Goal: Task Accomplishment & Management: Use online tool/utility

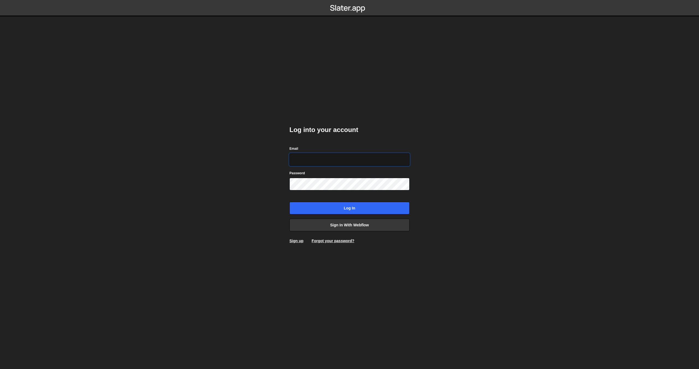
type input "[EMAIL_ADDRESS][DOMAIN_NAME]"
click at [372, 209] on input "Log in" at bounding box center [349, 208] width 120 height 13
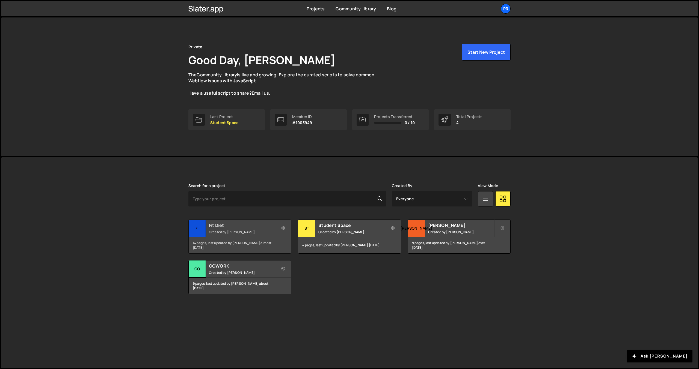
click at [230, 232] on small "Created by Mariusz Jankowski" at bounding box center [242, 232] width 66 height 5
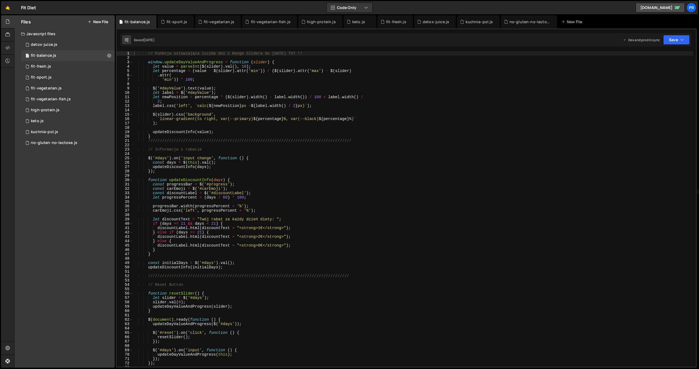
scroll to position [21238, 0]
click at [38, 134] on div "kuchnia-pol.js" at bounding box center [44, 132] width 27 height 5
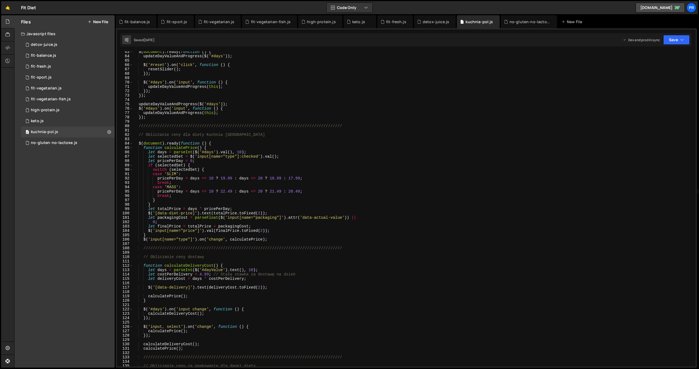
scroll to position [276, 0]
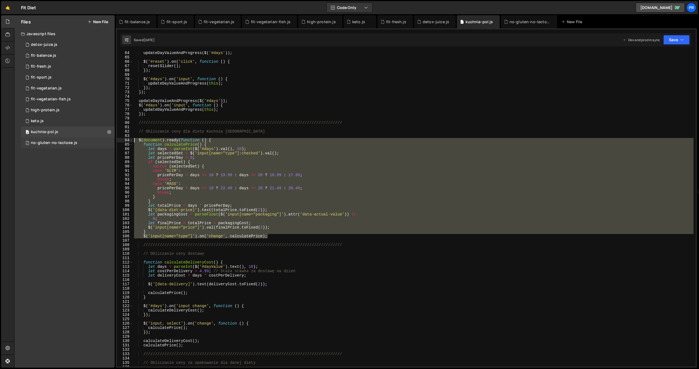
drag, startPoint x: 271, startPoint y: 236, endPoint x: 90, endPoint y: 141, distance: 204.5
click at [90, 141] on div "Files New File Javascript files 2 detox-juice.js 0 1 fit-balance.js 0 1 fit-fre…" at bounding box center [356, 191] width 685 height 353
paste textarea "'input[name="type"]').on('change', calculatePrice);"
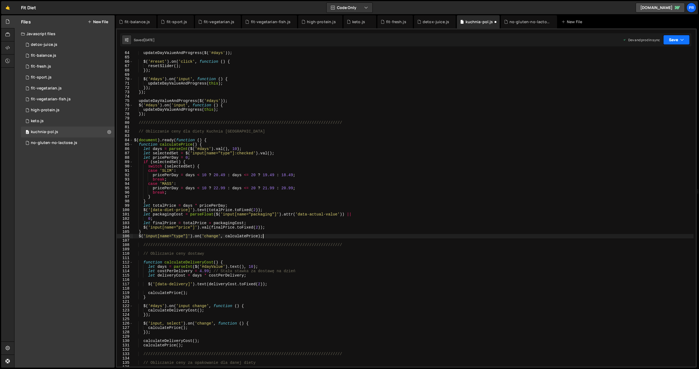
click at [683, 41] on icon "button" at bounding box center [682, 39] width 4 height 5
click at [673, 56] on div "Saved 3 weeks ago" at bounding box center [658, 59] width 57 height 7
click at [682, 41] on icon "button" at bounding box center [682, 39] width 4 height 5
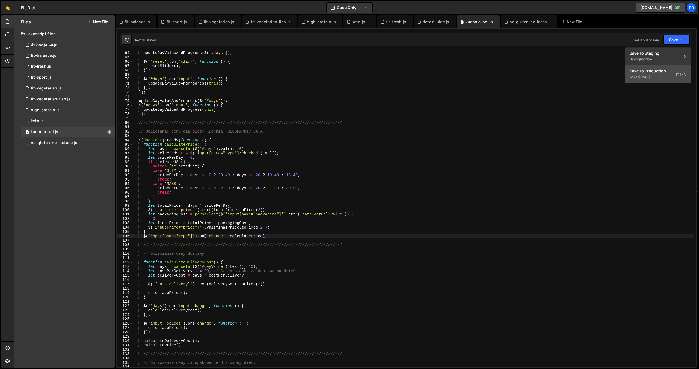
click at [675, 72] on div "Save to Production S" at bounding box center [658, 70] width 57 height 5
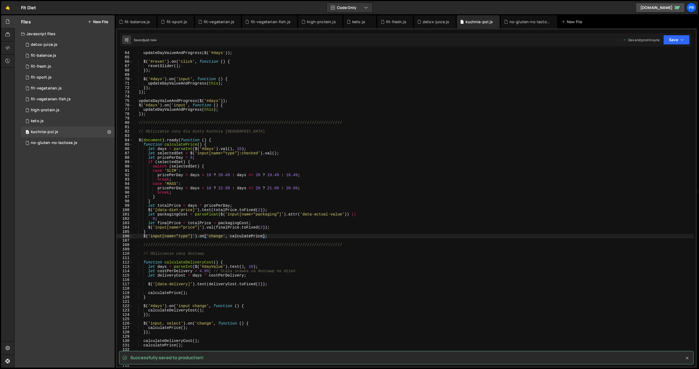
click at [689, 360] on icon at bounding box center [687, 358] width 5 height 5
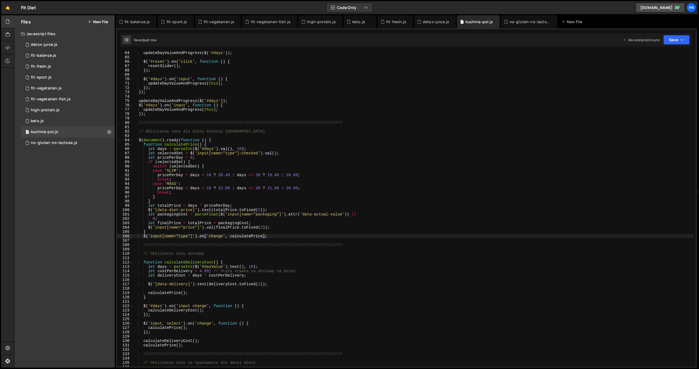
type textarea "calculatePrice();"
click at [549, 293] on div "updateDayValueAndProgress ( $ ( '#days' )) ; $ ( '#reset' ) . on ( 'click' , fu…" at bounding box center [413, 213] width 561 height 324
click at [53, 56] on div "fit-balance.js" at bounding box center [43, 55] width 25 height 5
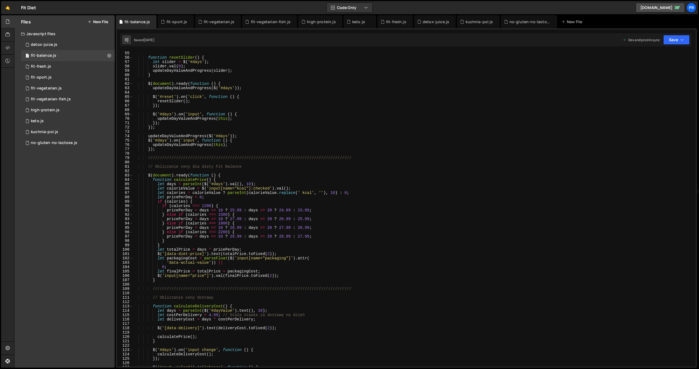
scroll to position [236, 0]
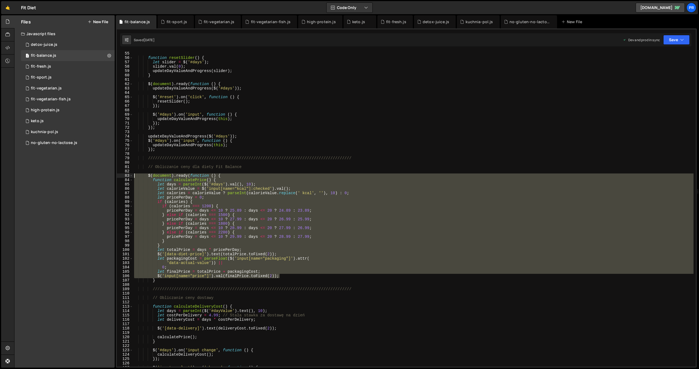
drag, startPoint x: 284, startPoint y: 277, endPoint x: 94, endPoint y: 174, distance: 216.2
click at [94, 174] on div "Files New File Javascript files 2 detox-juice.js 0 1 fit-balance.js 0 1 fit-fre…" at bounding box center [356, 191] width 685 height 353
paste textarea "$('input[name="price"]').val(finalPrice.toFixed(2));"
type textarea "$('input[name="price"]').val(finalPrice.toFixed(2));"
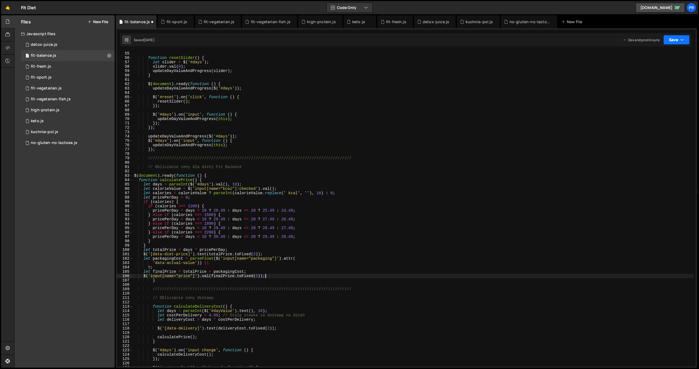
click at [682, 39] on icon "button" at bounding box center [682, 39] width 4 height 5
click at [677, 51] on div "Save to Staging S" at bounding box center [658, 53] width 57 height 5
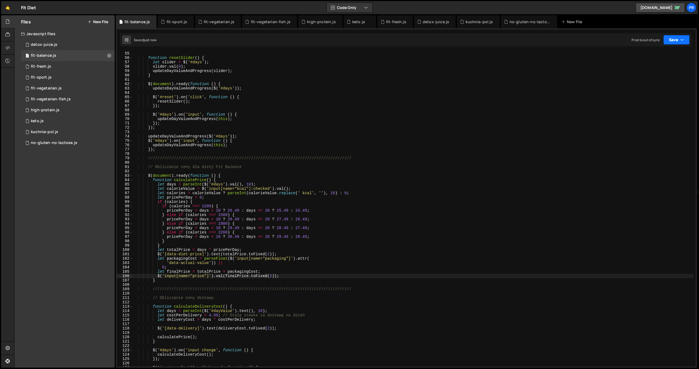
click at [681, 40] on icon "button" at bounding box center [682, 39] width 4 height 5
click at [676, 67] on button "Save to Production S Saved 3 weeks ago" at bounding box center [658, 75] width 66 height 18
click at [46, 110] on div "high-protein.js" at bounding box center [45, 110] width 29 height 5
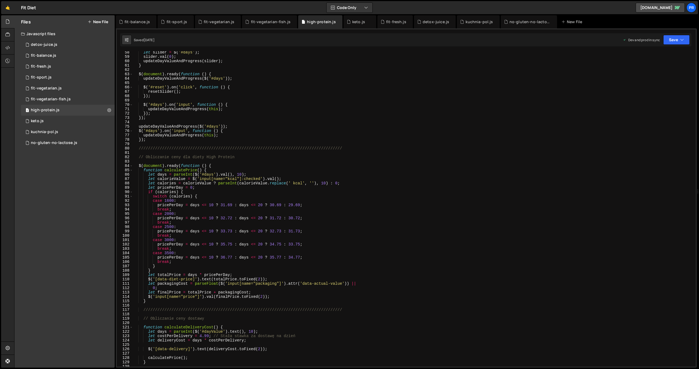
scroll to position [250, 0]
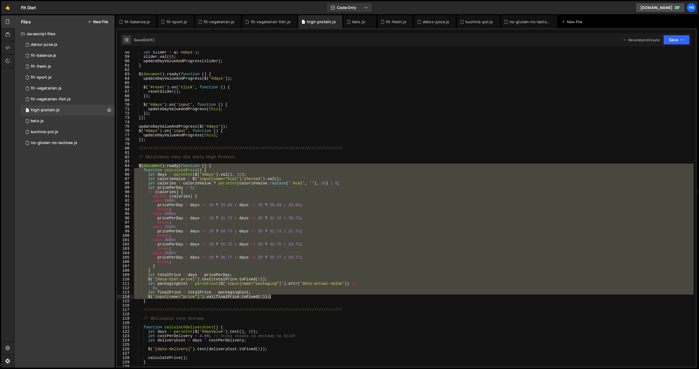
drag, startPoint x: 138, startPoint y: 166, endPoint x: 310, endPoint y: 297, distance: 215.7
click at [310, 297] on div "let slider = $ ( '#days' ) ; slider . val ( 0 ) ; updateDayValueAndProgress ( s…" at bounding box center [413, 212] width 561 height 324
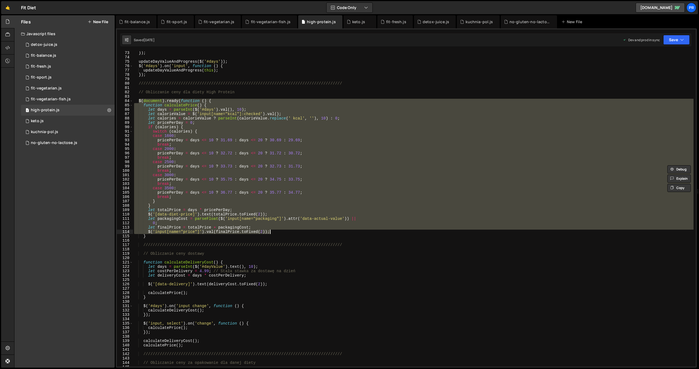
paste textarea
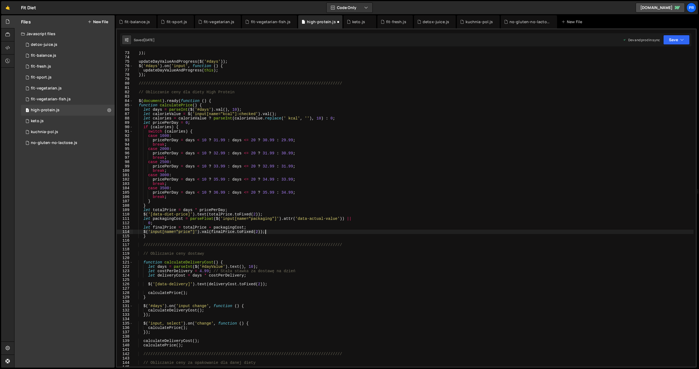
click at [200, 141] on div "}) ; updateDayValueAndProgress ( $ ( '#days' )) ; $ ( '#days' ) . on ( 'input' …" at bounding box center [413, 213] width 561 height 324
click at [200, 154] on div "}) ; updateDayValueAndProgress ( $ ( '#days' )) ; $ ( '#days' ) . on ( 'input' …" at bounding box center [413, 213] width 561 height 324
click at [200, 167] on div "}) ; updateDayValueAndProgress ( $ ( '#days' )) ; $ ( '#days' ) . on ( 'input' …" at bounding box center [413, 213] width 561 height 324
click at [200, 178] on div "}) ; updateDayValueAndProgress ( $ ( '#days' )) ; $ ( '#days' ) . on ( 'input' …" at bounding box center [413, 213] width 561 height 324
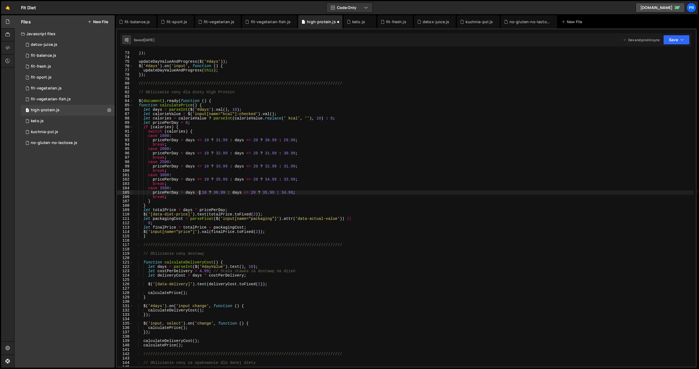
click at [201, 192] on div "}) ; updateDayValueAndProgress ( $ ( '#days' )) ; $ ( '#days' ) . on ( 'input' …" at bounding box center [413, 213] width 561 height 324
drag, startPoint x: 202, startPoint y: 193, endPoint x: 197, endPoint y: 193, distance: 4.9
click at [197, 193] on div "}) ; updateDayValueAndProgress ( $ ( '#days' )) ; $ ( '#days' ) . on ( 'input' …" at bounding box center [413, 213] width 561 height 324
type textarea "pricePerDay = days <= 10 ? 36.99 : days <= 20 ? 35.99 : 34.99;"
click at [687, 40] on button "Save" at bounding box center [676, 40] width 26 height 10
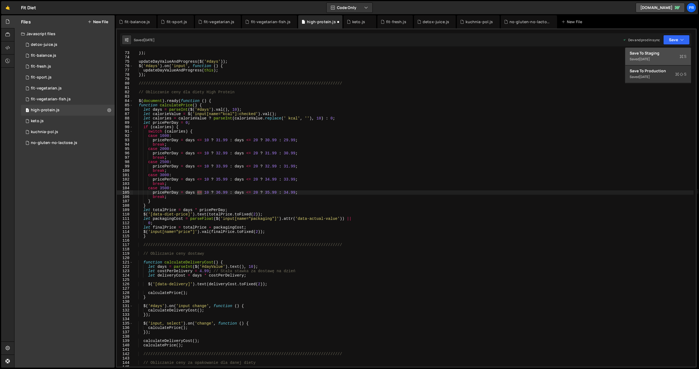
click at [676, 58] on div "Saved 3 weeks ago" at bounding box center [658, 59] width 57 height 7
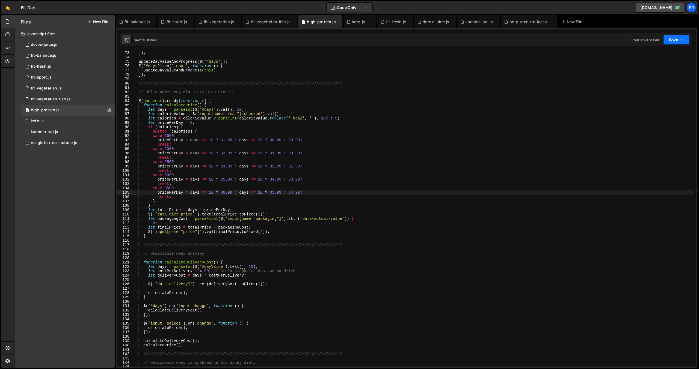
click at [683, 41] on icon "button" at bounding box center [682, 39] width 4 height 5
click at [669, 70] on div "Save to Production S" at bounding box center [658, 70] width 57 height 5
click at [61, 57] on div "1 fit-balance.js 0" at bounding box center [68, 55] width 94 height 11
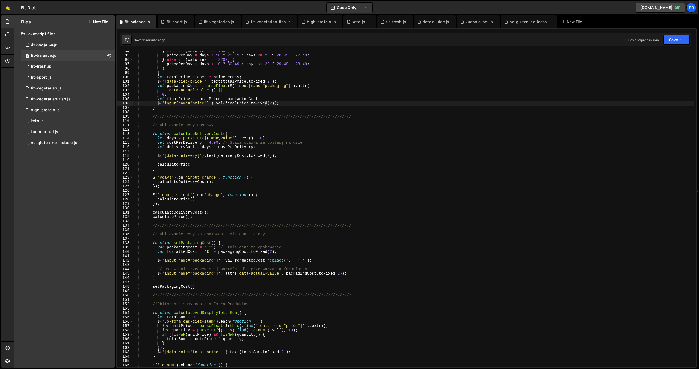
scroll to position [329, 0]
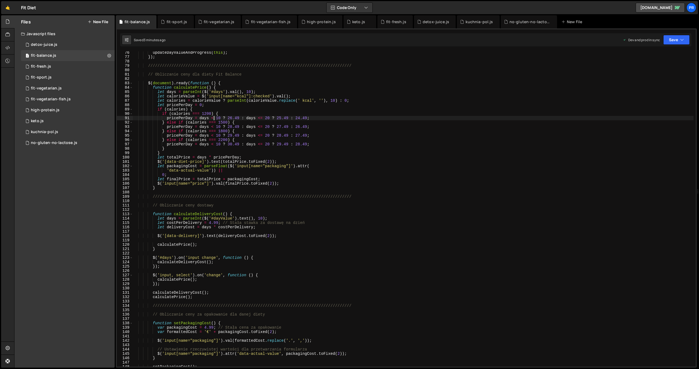
click at [214, 118] on div "updateDayValueAndProgress ( this ) ; }) ; /////////////////////////////////////…" at bounding box center [413, 213] width 561 height 324
click at [214, 127] on div "updateDayValueAndProgress ( this ) ; }) ; /////////////////////////////////////…" at bounding box center [413, 213] width 561 height 324
click at [214, 135] on div "updateDayValueAndProgress ( this ) ; }) ; /////////////////////////////////////…" at bounding box center [413, 213] width 561 height 324
click at [215, 144] on div "updateDayValueAndProgress ( this ) ; }) ; /////////////////////////////////////…" at bounding box center [413, 213] width 561 height 324
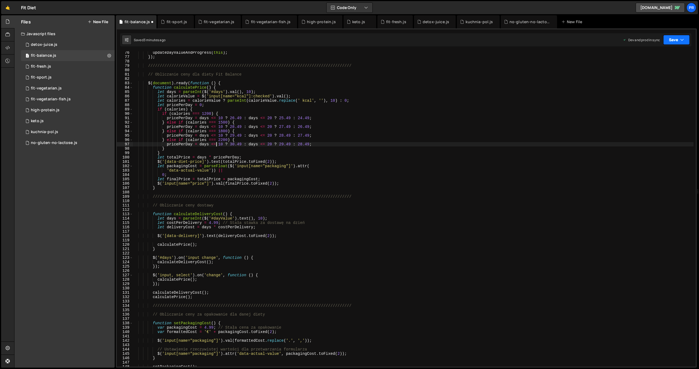
type textarea "pricePerDay = days <= 10 ? 30.49 : days <= 20 ? 29.49 : 28.49;"
click at [679, 43] on button "Save" at bounding box center [676, 40] width 26 height 10
click at [677, 49] on button "Save to Staging S Saved 3 minutes ago" at bounding box center [658, 57] width 66 height 18
click at [681, 43] on button "Save" at bounding box center [676, 40] width 26 height 10
click at [671, 67] on button "Save to Production S Saved 3 minutes ago" at bounding box center [658, 75] width 66 height 18
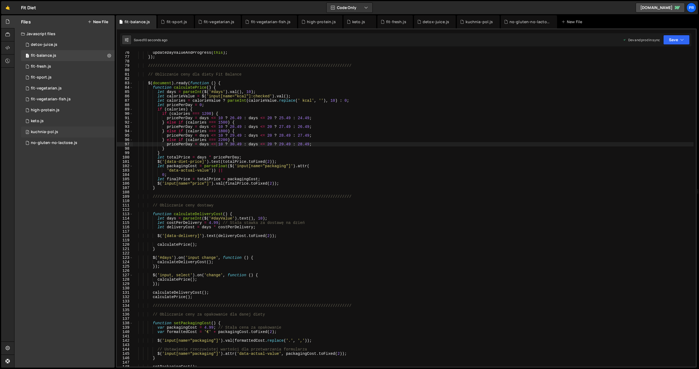
click at [53, 132] on div "kuchnia-pol.js" at bounding box center [44, 132] width 27 height 5
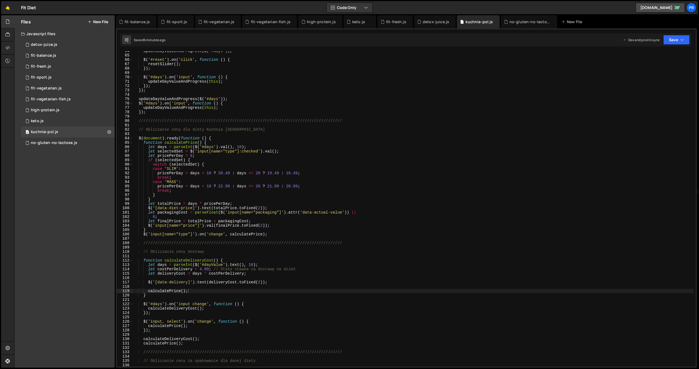
scroll to position [279, 0]
click at [205, 171] on div "updateDayValueAndProgress ( $ ( '#days' )) ; $ ( '#reset' ) . on ( 'click' , fu…" at bounding box center [413, 210] width 561 height 324
click at [204, 185] on div "updateDayValueAndProgress ( $ ( '#days' )) ; $ ( '#reset' ) . on ( 'click' , fu…" at bounding box center [413, 210] width 561 height 324
type textarea "pricePerDay = days <= 10 ? 22.99 : days <= 20 ? 21.99 : 20.99;"
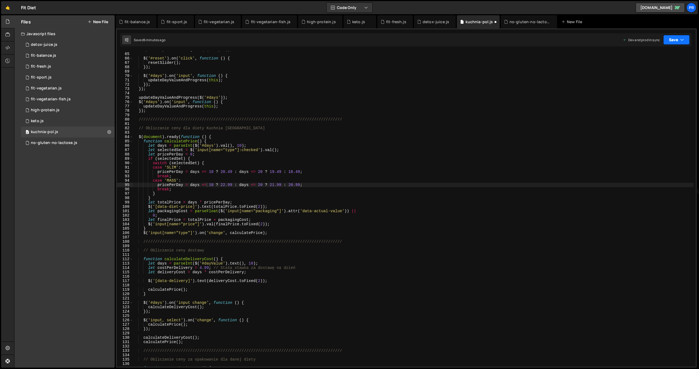
click at [684, 39] on button "Save" at bounding box center [676, 40] width 26 height 10
click at [672, 52] on div "Save to Staging S" at bounding box center [658, 53] width 57 height 5
click at [685, 40] on button "Save" at bounding box center [676, 40] width 26 height 10
click at [668, 72] on div "Save to Production S" at bounding box center [658, 70] width 57 height 5
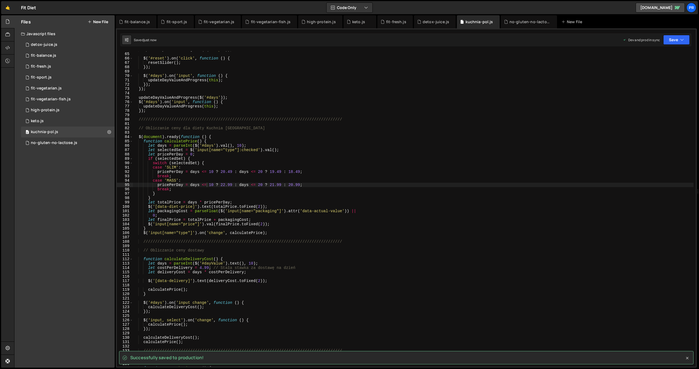
click at [689, 358] on icon at bounding box center [687, 358] width 5 height 5
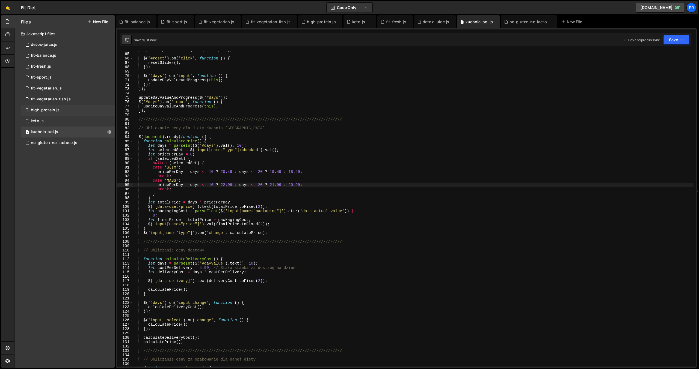
click at [45, 112] on div "high-protein.js" at bounding box center [45, 110] width 29 height 5
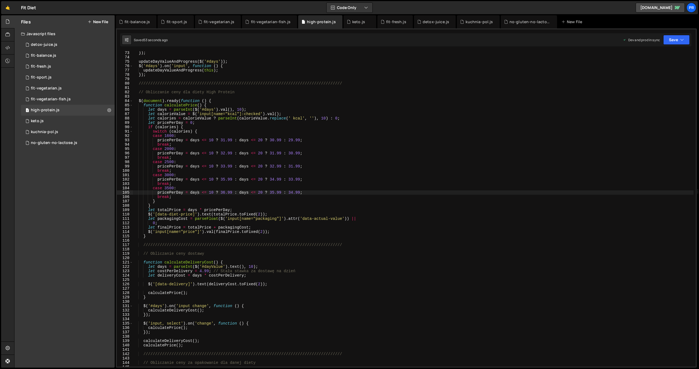
scroll to position [319, 0]
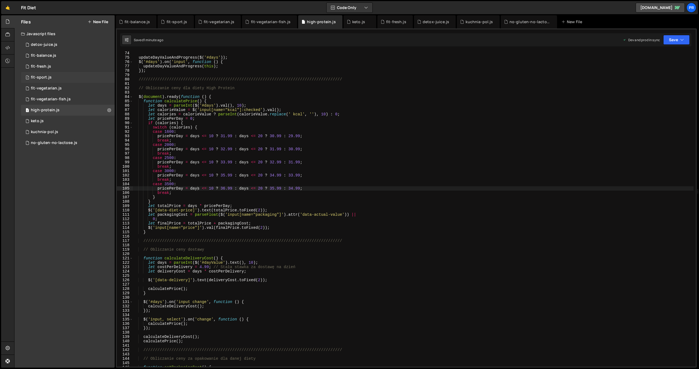
click at [47, 76] on div "fit-sport.js" at bounding box center [41, 77] width 21 height 5
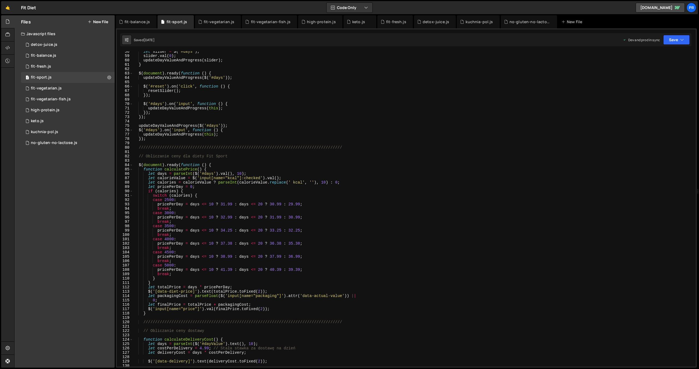
scroll to position [303, 0]
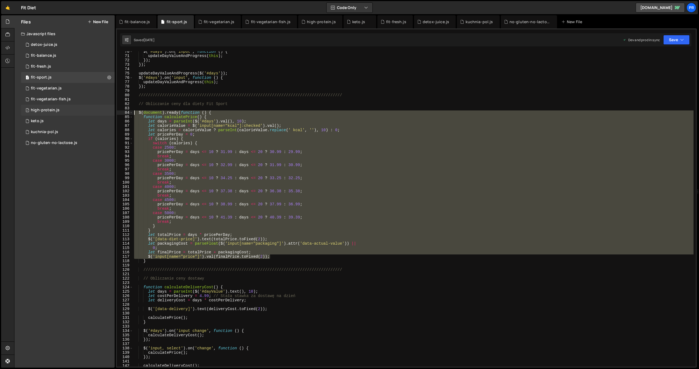
drag, startPoint x: 273, startPoint y: 257, endPoint x: 60, endPoint y: 113, distance: 257.5
click at [60, 113] on div "Files New File Javascript files 2 detox-juice.js 0 1 fit-balance.js 0 1 fit-fre…" at bounding box center [356, 191] width 685 height 353
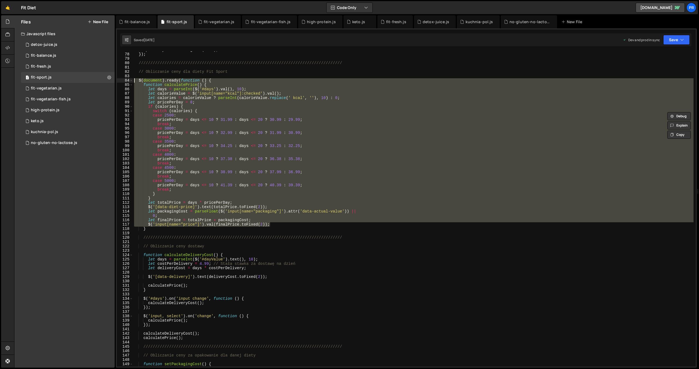
paste textarea "$('input[name="price"]').val(finalPrice.toFixed(2));"
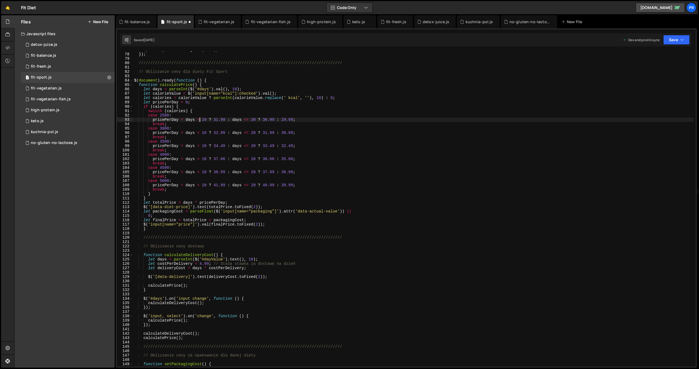
click at [200, 119] on div "updateDayValueAndProgress ( this ) ; }) ; /////////////////////////////////////…" at bounding box center [413, 210] width 561 height 324
click at [200, 133] on div "updateDayValueAndProgress ( this ) ; }) ; /////////////////////////////////////…" at bounding box center [413, 210] width 561 height 324
click at [200, 145] on div "updateDayValueAndProgress ( this ) ; }) ; /////////////////////////////////////…" at bounding box center [413, 210] width 561 height 324
click at [200, 160] on div "updateDayValueAndProgress ( this ) ; }) ; /////////////////////////////////////…" at bounding box center [413, 210] width 561 height 324
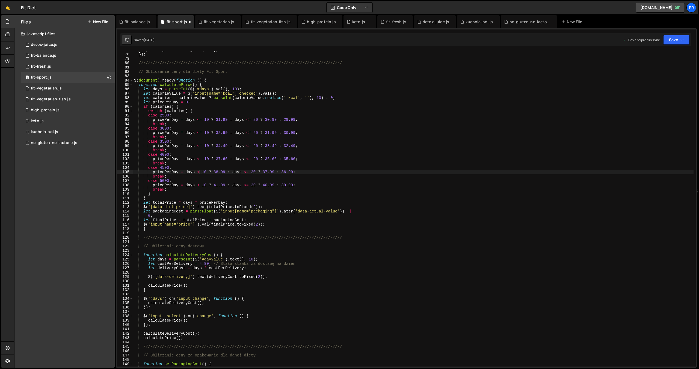
click at [200, 172] on div "updateDayValueAndProgress ( this ) ; }) ; /////////////////////////////////////…" at bounding box center [413, 210] width 561 height 324
click at [200, 186] on div "updateDayValueAndProgress ( this ) ; }) ; /////////////////////////////////////…" at bounding box center [413, 210] width 561 height 324
click at [678, 35] on button "Save" at bounding box center [676, 40] width 26 height 10
click at [674, 52] on div "Save to Staging S" at bounding box center [658, 53] width 57 height 5
click at [682, 43] on button "Save" at bounding box center [676, 40] width 26 height 10
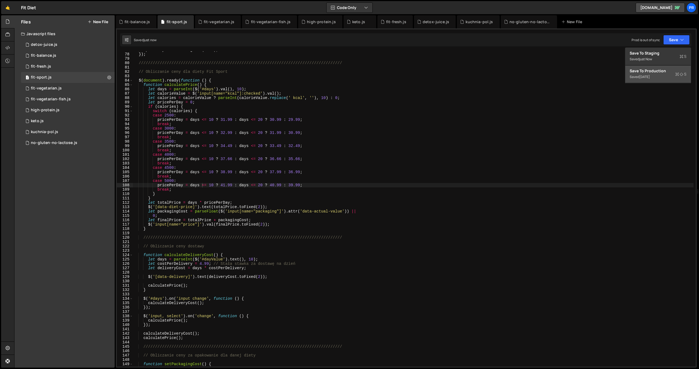
click at [668, 68] on div "Save to Production S" at bounding box center [658, 70] width 57 height 5
type textarea "}"
click at [466, 192] on div "updateDayValueAndProgress ( this ) ; }) ; /////////////////////////////////////…" at bounding box center [413, 210] width 561 height 324
click at [51, 111] on div "high-protein.js" at bounding box center [45, 110] width 29 height 5
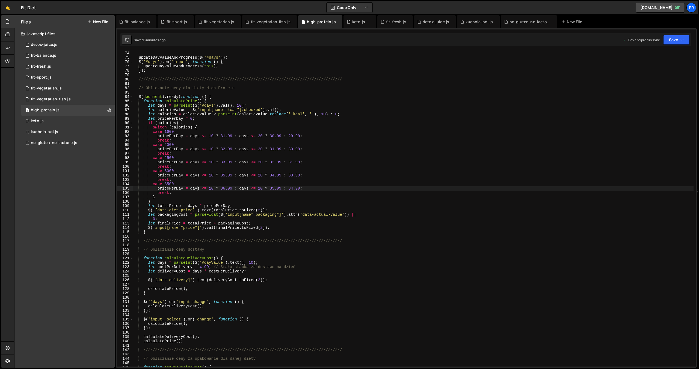
scroll to position [322, 0]
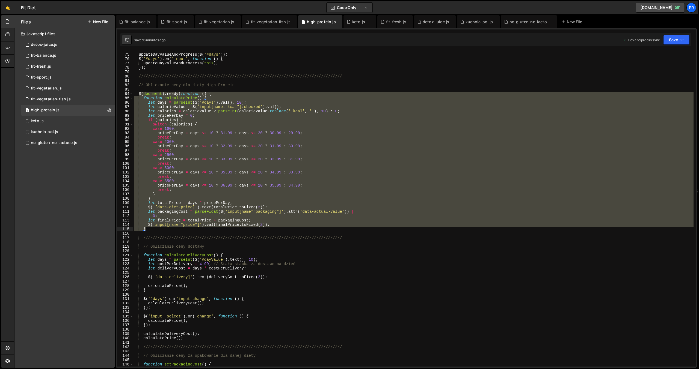
drag, startPoint x: 138, startPoint y: 94, endPoint x: 328, endPoint y: 229, distance: 232.9
click at [328, 229] on div "updateDayValueAndProgress ( $ ( '#days' )) ; $ ( '#days' ) . on ( 'input' , fun…" at bounding box center [413, 210] width 561 height 324
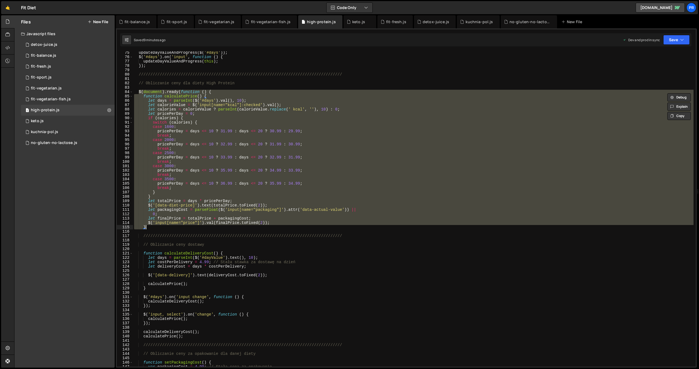
paste textarea
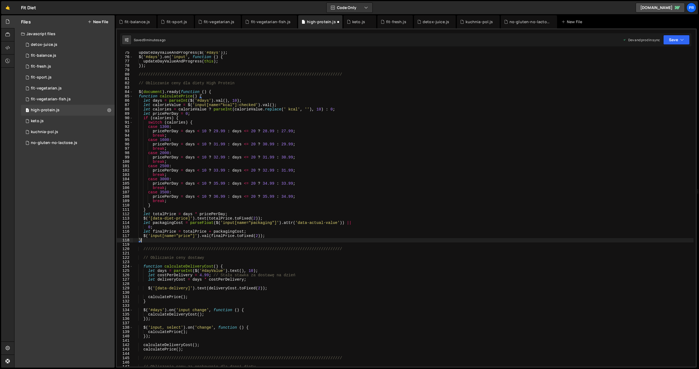
click at [200, 131] on div "updateDayValueAndProgress ( $ ( '#days' )) ; $ ( '#days' ) . on ( 'input' , fun…" at bounding box center [413, 213] width 561 height 324
click at [200, 144] on div "updateDayValueAndProgress ( $ ( '#days' )) ; $ ( '#days' ) . on ( 'input' , fun…" at bounding box center [413, 213] width 561 height 324
click at [200, 157] on div "updateDayValueAndProgress ( $ ( '#days' )) ; $ ( '#days' ) . on ( 'input' , fun…" at bounding box center [413, 213] width 561 height 324
click at [200, 170] on div "updateDayValueAndProgress ( $ ( '#days' )) ; $ ( '#days' ) . on ( 'input' , fun…" at bounding box center [413, 213] width 561 height 324
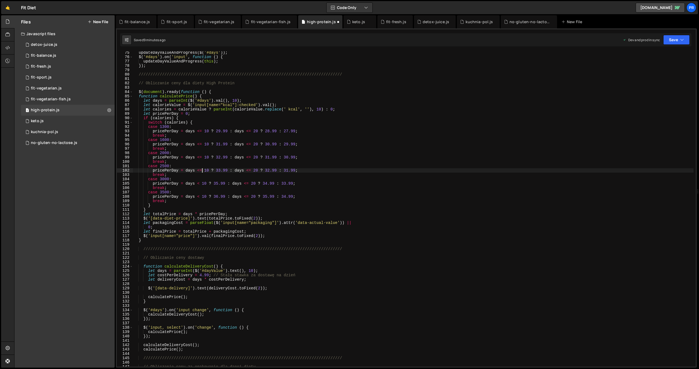
click at [200, 183] on div "updateDayValueAndProgress ( $ ( '#days' )) ; $ ( '#days' ) . on ( 'input' , fun…" at bounding box center [413, 213] width 561 height 324
click at [200, 196] on div "updateDayValueAndProgress ( $ ( '#days' )) ; $ ( '#days' ) . on ( 'input' , fun…" at bounding box center [413, 213] width 561 height 324
click at [679, 43] on button "Save" at bounding box center [676, 40] width 26 height 10
click at [671, 58] on div "Saved 9 minutes ago" at bounding box center [658, 59] width 57 height 7
click at [685, 40] on button "Save" at bounding box center [676, 40] width 26 height 10
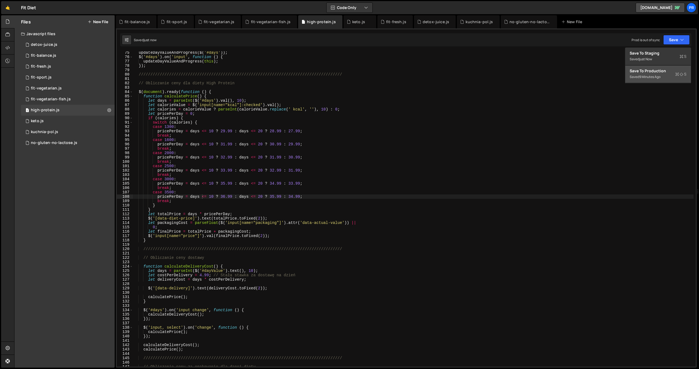
click at [665, 75] on div "Saved 9 minutes ago" at bounding box center [658, 77] width 57 height 7
click at [545, 270] on div "updateDayValueAndProgress ( $ ( '#days' )) ; $ ( '#days' ) . on ( 'input' , fun…" at bounding box center [413, 213] width 561 height 324
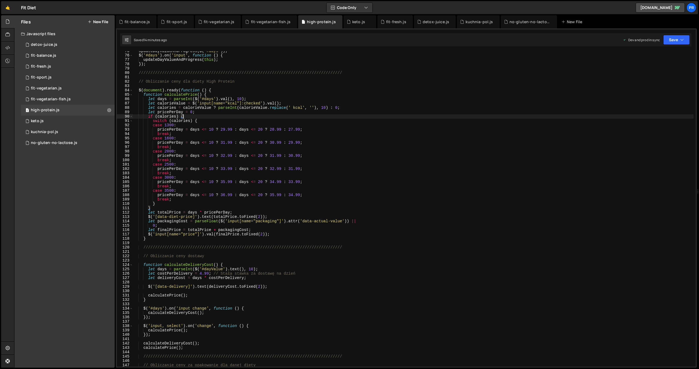
click at [412, 115] on div "updateDayValueAndProgress ( $ ( '#days' )) ; $ ( '#days' ) . on ( 'input' , fun…" at bounding box center [413, 211] width 561 height 324
type textarea "if (calories) {"
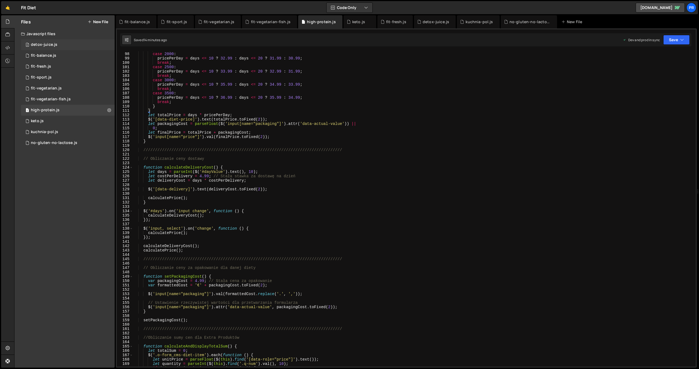
click at [55, 46] on div "detox-juice.js" at bounding box center [44, 44] width 26 height 5
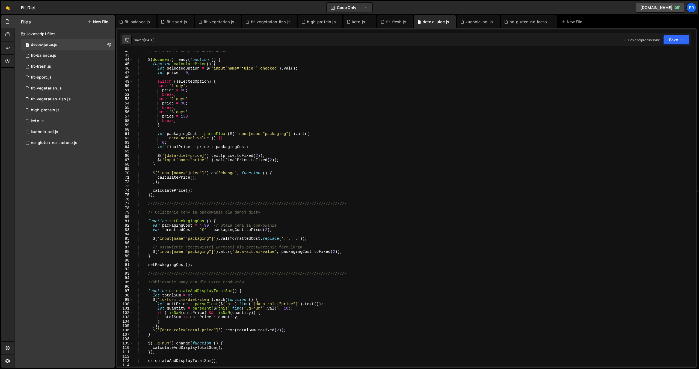
scroll to position [183, 0]
click at [202, 224] on div "// Obliczanie ceny dla Detox Juice $ ( document ) . ready ( function ( ) { func…" at bounding box center [413, 210] width 561 height 324
click at [436, 176] on div "// Obliczanie ceny dla Detox Juice $ ( document ) . ready ( function ( ) { func…" at bounding box center [413, 210] width 561 height 324
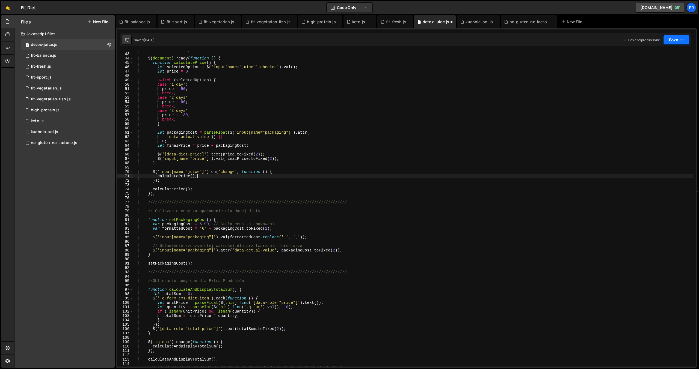
type textarea "calculatePrice();"
click at [680, 41] on button "Save" at bounding box center [676, 40] width 26 height 10
click at [665, 56] on div "Saved 7 months ago" at bounding box center [658, 59] width 57 height 7
click at [681, 43] on button "Save" at bounding box center [676, 40] width 26 height 10
click at [672, 66] on button "Save to Production S Saved 7 months ago" at bounding box center [658, 75] width 66 height 18
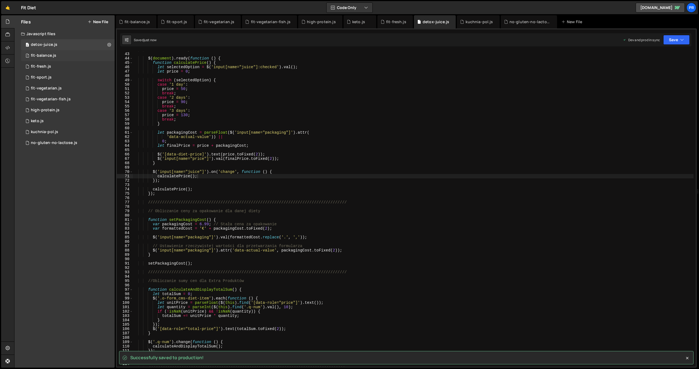
click at [77, 55] on div "1 fit-balance.js 0" at bounding box center [68, 55] width 94 height 11
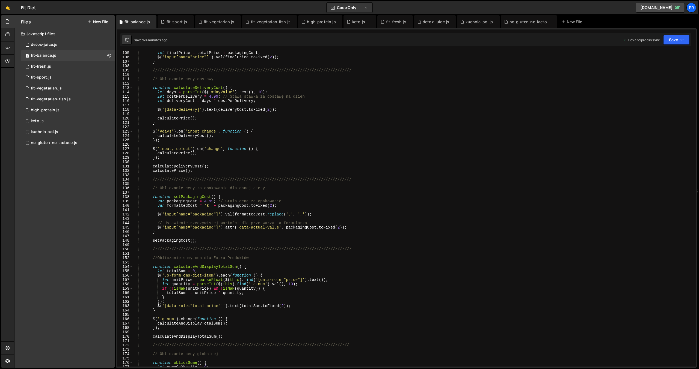
scroll to position [464, 0]
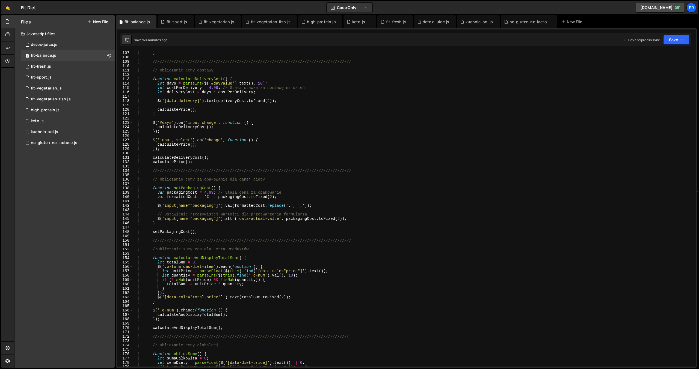
click at [206, 194] on div "} /////////////////////////////////////////////////////////////////////////////…" at bounding box center [413, 213] width 561 height 324
click at [529, 125] on div "} /////////////////////////////////////////////////////////////////////////////…" at bounding box center [413, 213] width 561 height 324
type textarea "$('#days').on('input change', function () {"
click at [680, 44] on button "Save" at bounding box center [676, 40] width 26 height 10
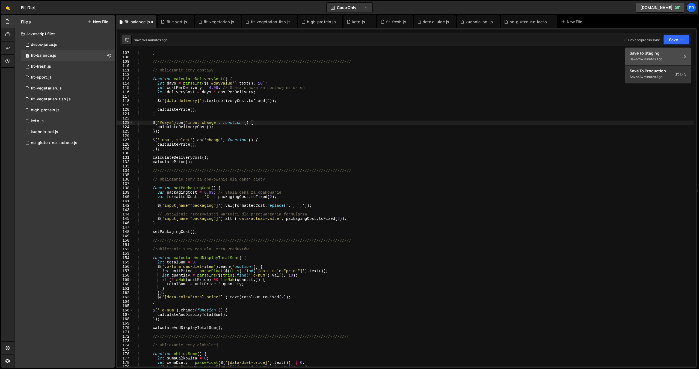
click at [675, 51] on div "Save to Staging S" at bounding box center [658, 53] width 57 height 5
click at [683, 41] on icon "button" at bounding box center [682, 39] width 4 height 5
click at [659, 73] on div "Save to Production S" at bounding box center [658, 70] width 57 height 5
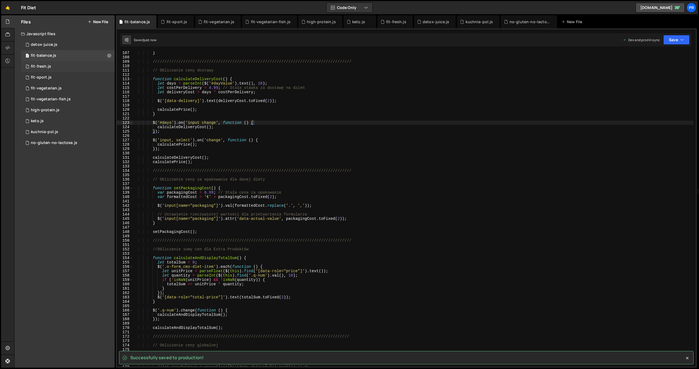
click at [38, 66] on div "fit-fresh.js" at bounding box center [41, 66] width 20 height 5
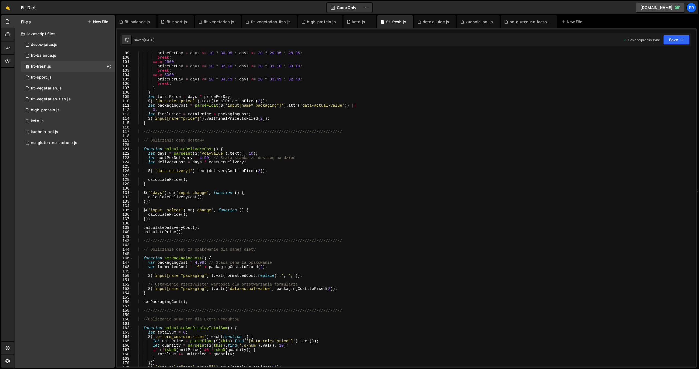
scroll to position [453, 0]
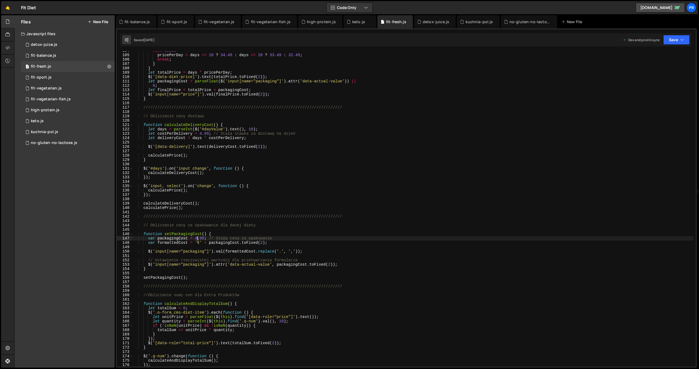
click at [196, 239] on div "case 3000 : pricePerDay = days <= 10 ? 34.49 : days <= 20 ? 33.49 : 32.49 ; bre…" at bounding box center [413, 211] width 561 height 324
click at [677, 175] on div "case 3000 : pricePerDay = days <= 10 ? 34.49 : days <= 20 ? 33.49 : 32.49 ; bre…" at bounding box center [413, 211] width 561 height 324
type textarea "calculateDeliveryCost();"
click at [685, 41] on button "Save" at bounding box center [676, 40] width 26 height 10
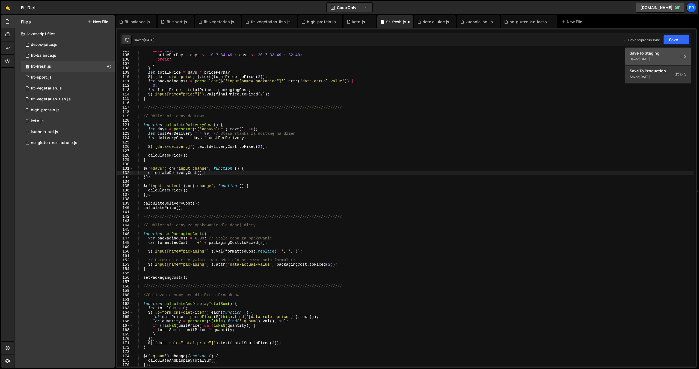
click at [667, 52] on div "Save to Staging S" at bounding box center [658, 53] width 57 height 5
click at [681, 39] on icon "button" at bounding box center [682, 39] width 4 height 5
click at [671, 71] on div "Save to Production S" at bounding box center [658, 70] width 57 height 5
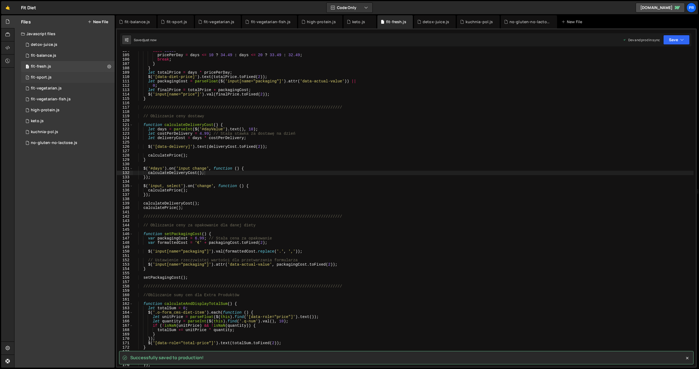
click at [55, 79] on div "1 fit-sport.js 0" at bounding box center [68, 77] width 94 height 11
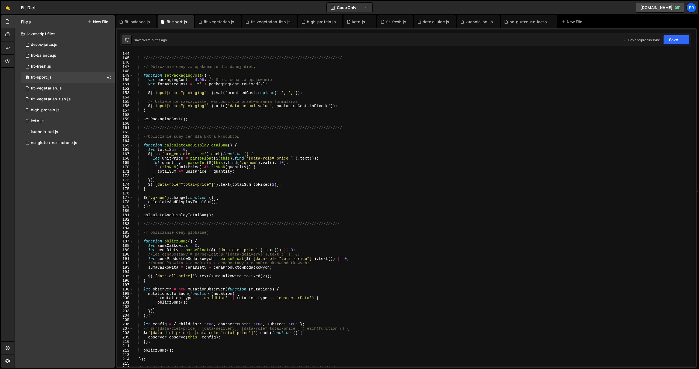
scroll to position [625, 0]
click at [197, 78] on div "calculatePrice ( ) ; //////////////////////////////////////////////////////////…" at bounding box center [413, 209] width 561 height 324
click at [504, 129] on div "calculatePrice ( ) ; //////////////////////////////////////////////////////////…" at bounding box center [413, 209] width 561 height 324
type textarea "///////////////////////////////////////////////////////////////////////////////…"
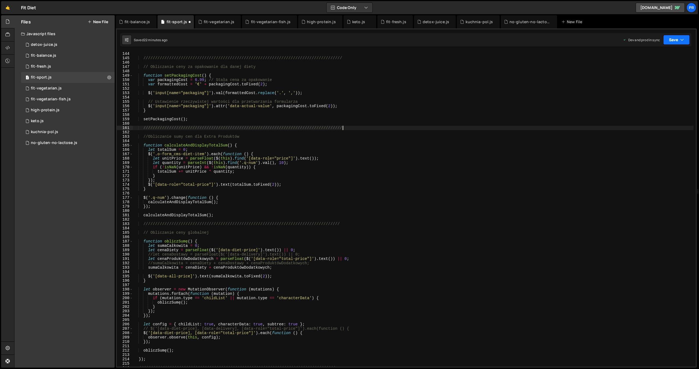
click at [687, 36] on button "Save" at bounding box center [676, 40] width 26 height 10
click at [665, 59] on div "Saved 22 minutes ago" at bounding box center [658, 59] width 57 height 7
click at [681, 41] on icon "button" at bounding box center [682, 39] width 4 height 5
click at [656, 73] on div "Save to Production S" at bounding box center [658, 70] width 57 height 5
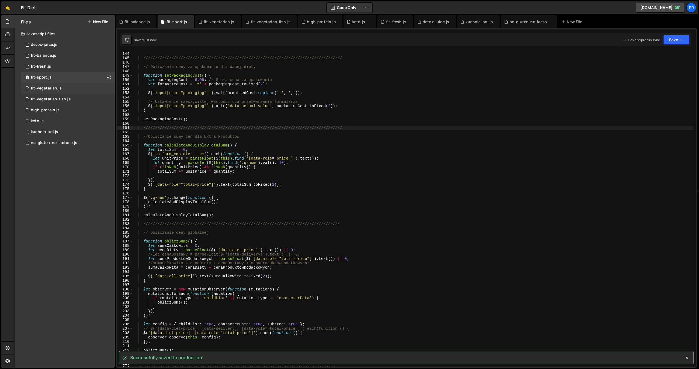
click at [66, 90] on div "1 fit-vegetarian.js 0" at bounding box center [68, 88] width 94 height 11
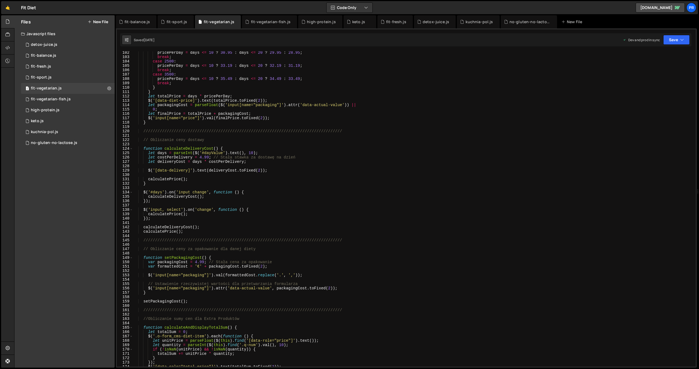
scroll to position [475, 0]
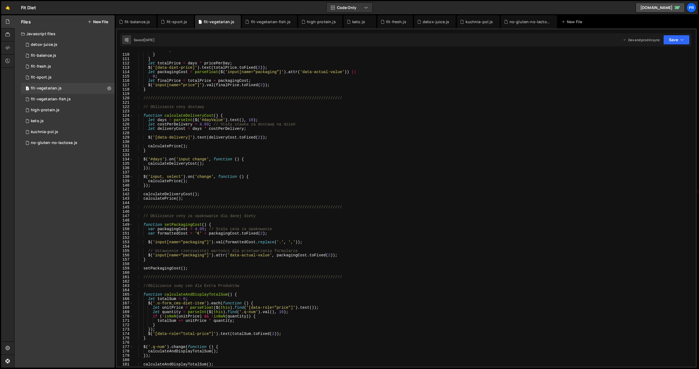
click at [197, 230] on div "break ; } } let totalPrice = days * pricePerDay ; $ ( '[data-diet-price]' ) . t…" at bounding box center [413, 210] width 561 height 324
click at [518, 165] on div "break ; } } let totalPrice = days * pricePerDay ; $ ( '[data-diet-price]' ) . t…" at bounding box center [413, 210] width 561 height 324
type textarea "calculateDeliveryCost();"
click at [686, 41] on button "Save" at bounding box center [676, 40] width 26 height 10
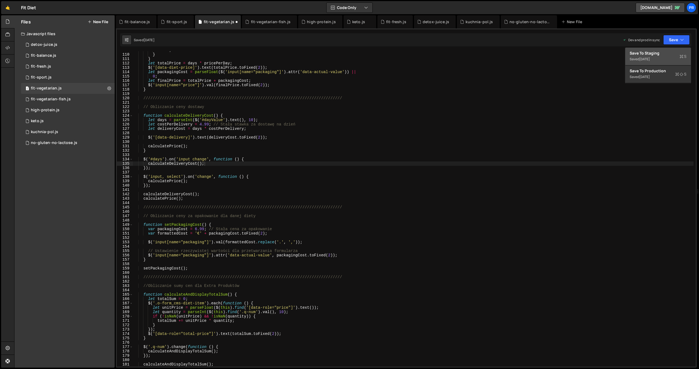
click at [672, 53] on div "Save to Staging S" at bounding box center [658, 53] width 57 height 5
click at [684, 40] on icon "button" at bounding box center [682, 39] width 4 height 5
click at [661, 72] on div "Save to Production S" at bounding box center [658, 70] width 57 height 5
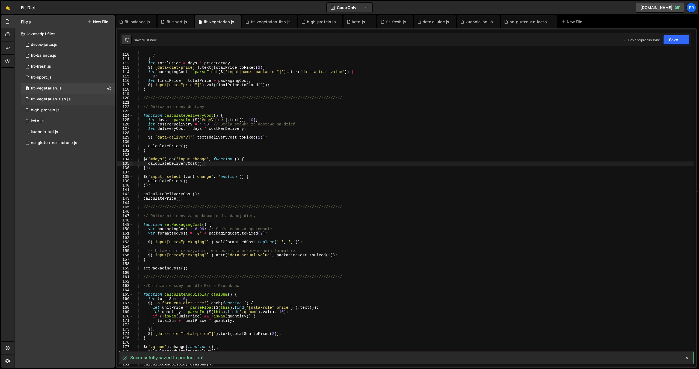
click at [76, 101] on div "1 fit-vegetarian-fish.js 0" at bounding box center [68, 99] width 94 height 11
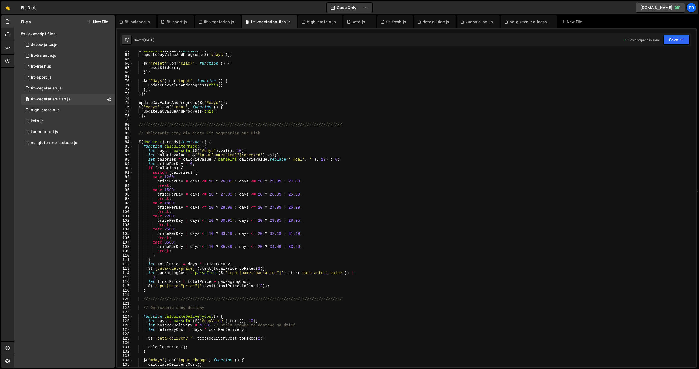
scroll to position [417, 0]
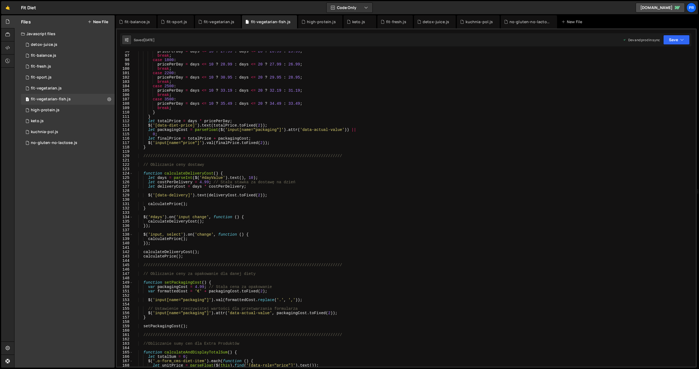
click at [197, 288] on div "pricePerDay = days <= 10 ? 27.99 : days <= 20 ? 26.99 : 25.99 ; break ; case 18…" at bounding box center [413, 211] width 561 height 324
click at [493, 252] on div "pricePerDay = days <= 10 ? 27.99 : days <= 20 ? 26.99 : 25.99 ; break ; case 18…" at bounding box center [413, 211] width 561 height 324
type textarea "calculateDeliveryCost();"
click at [688, 39] on button "Save" at bounding box center [676, 40] width 26 height 10
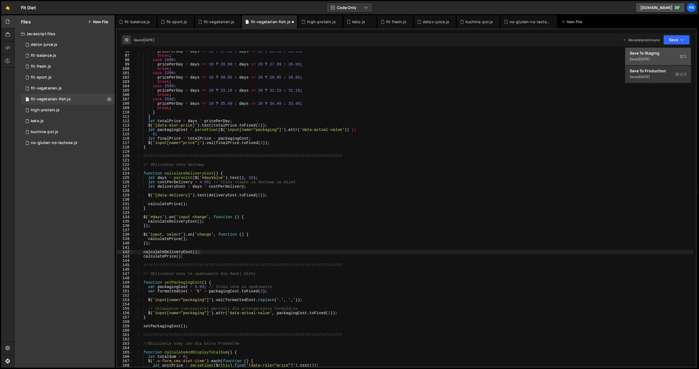
click at [674, 55] on div "Save to Staging S" at bounding box center [658, 53] width 57 height 5
click at [683, 43] on button "Save" at bounding box center [676, 40] width 26 height 10
click at [657, 70] on div "Save to Production S" at bounding box center [658, 70] width 57 height 5
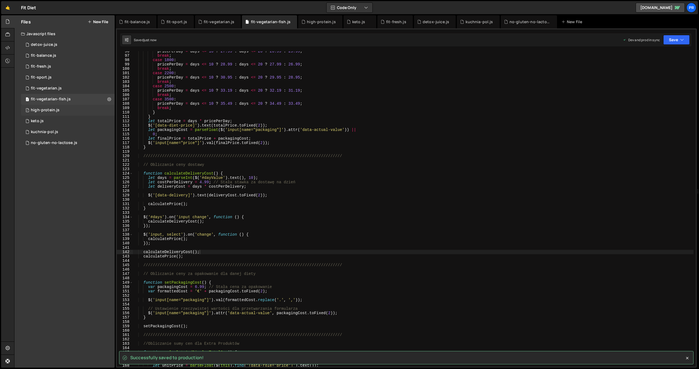
click at [68, 110] on div "1 high-protein.js 0" at bounding box center [68, 110] width 94 height 11
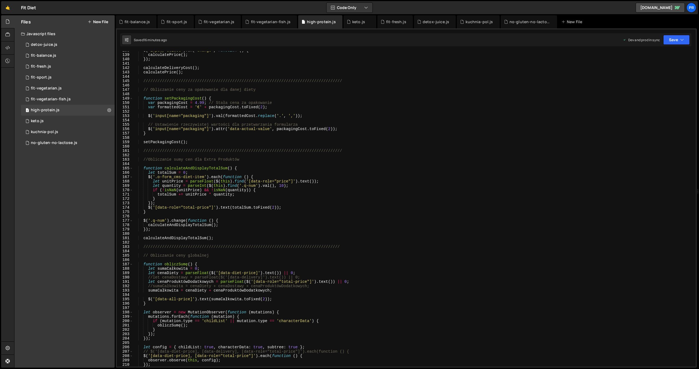
scroll to position [602, 0]
click at [197, 103] on div "$ ( 'input, select' ) . on ( 'change' , function ( ) { calculatePrice ( ) ; }) …" at bounding box center [413, 210] width 561 height 324
click at [531, 194] on div "$ ( 'input, select' ) . on ( 'change' , function ( ) { calculatePrice ( ) ; }) …" at bounding box center [413, 210] width 561 height 324
type textarea "totalSum += unitPrice * quantity;"
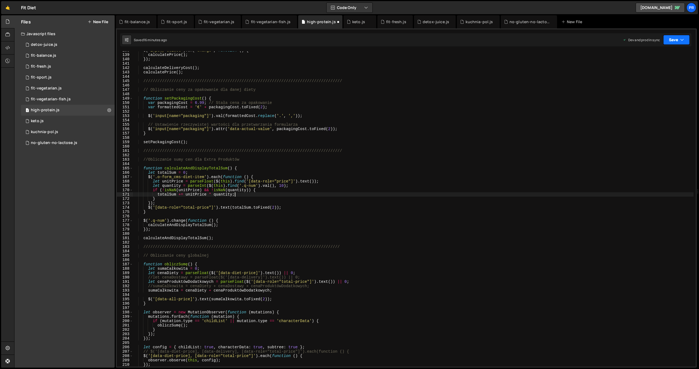
click at [683, 39] on icon "button" at bounding box center [682, 39] width 4 height 5
click at [672, 53] on div "Save to Staging S" at bounding box center [658, 53] width 57 height 5
click at [680, 41] on icon "button" at bounding box center [682, 39] width 4 height 5
click at [667, 75] on div "Saved 16 minutes ago" at bounding box center [658, 77] width 57 height 7
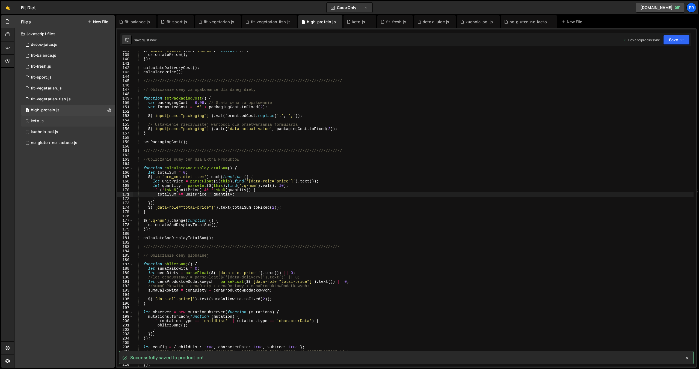
click at [56, 122] on div "1 keto.js 0" at bounding box center [68, 121] width 94 height 11
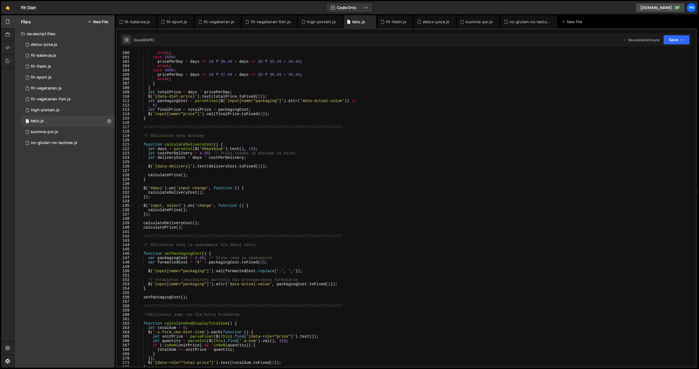
scroll to position [454, 0]
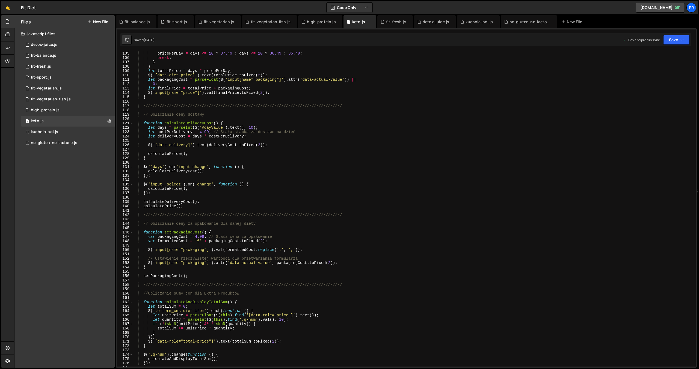
click at [197, 237] on div "pricePerDay = days <= 10 ? 37.49 : days <= 20 ? 36.49 : 35.49 ; break ; } } let…" at bounding box center [413, 213] width 561 height 324
click at [539, 185] on div "pricePerDay = days <= 10 ? 37.49 : days <= 20 ? 36.49 : 35.49 ; break ; } } let…" at bounding box center [413, 213] width 561 height 324
type textarea "$('input, select').on('change', function () {"
click at [685, 36] on button "Save" at bounding box center [676, 40] width 26 height 10
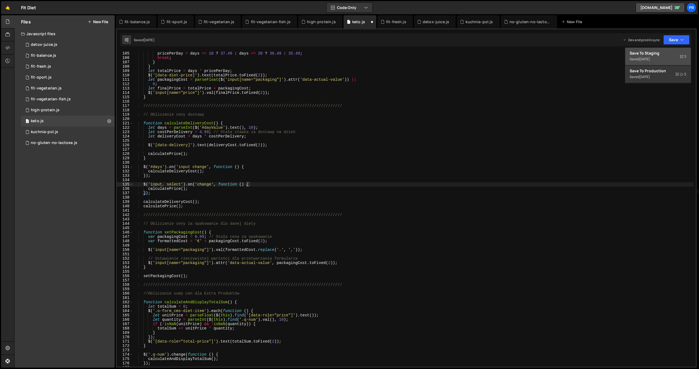
click at [674, 52] on div "Save to Staging S" at bounding box center [658, 53] width 57 height 5
click at [682, 42] on icon "button" at bounding box center [682, 39] width 4 height 5
click at [665, 73] on div "Save to Production S" at bounding box center [658, 70] width 57 height 5
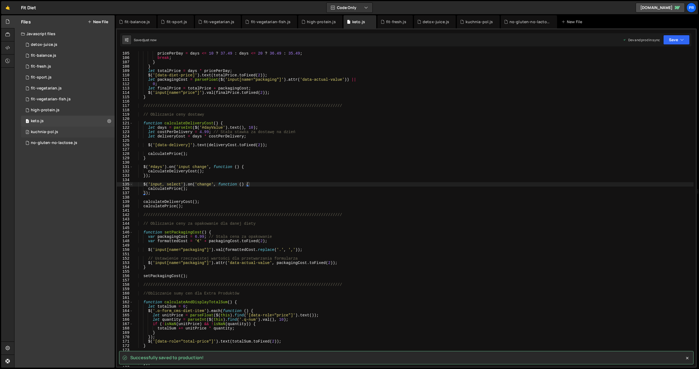
click at [58, 130] on div "2 kuchnia-pol.js 0" at bounding box center [68, 132] width 94 height 11
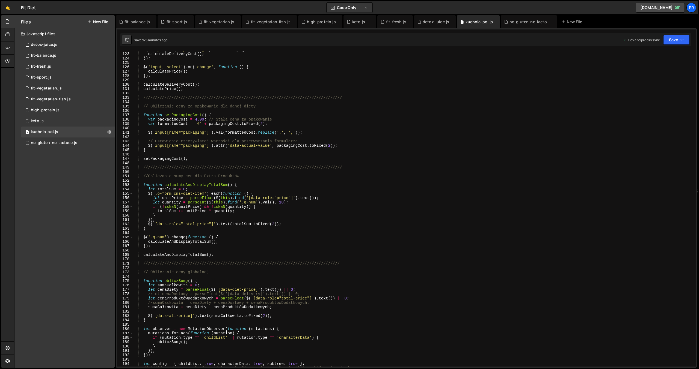
scroll to position [472, 0]
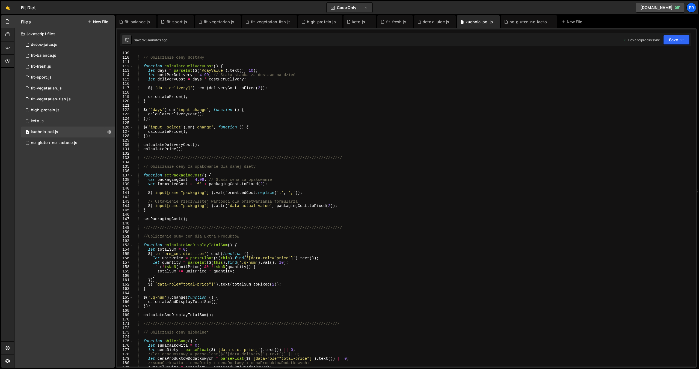
click at [197, 182] on div "// Obliczanie ceny dostawy function calculateDeliveryCost ( ) { let days = pars…" at bounding box center [413, 213] width 561 height 324
click at [567, 110] on div "// Obliczanie ceny dostawy function calculateDeliveryCost ( ) { let days = pars…" at bounding box center [413, 213] width 561 height 324
type textarea "$('#days').on('input change', function () {"
click at [684, 38] on icon "button" at bounding box center [682, 39] width 4 height 5
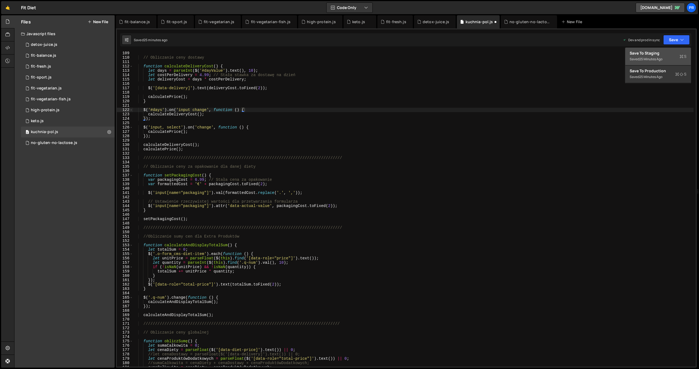
click at [676, 52] on div "Save to Staging S" at bounding box center [658, 53] width 57 height 5
click at [684, 42] on button "Save" at bounding box center [676, 40] width 26 height 10
click at [662, 75] on div "25 minutes ago" at bounding box center [650, 77] width 23 height 5
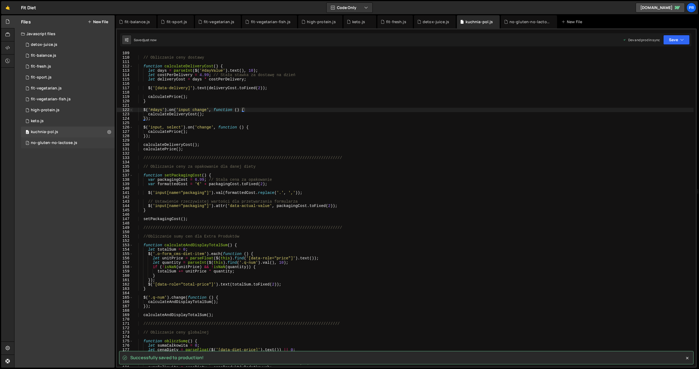
click at [62, 141] on div "no-gluten-no-lactose.js" at bounding box center [54, 143] width 46 height 5
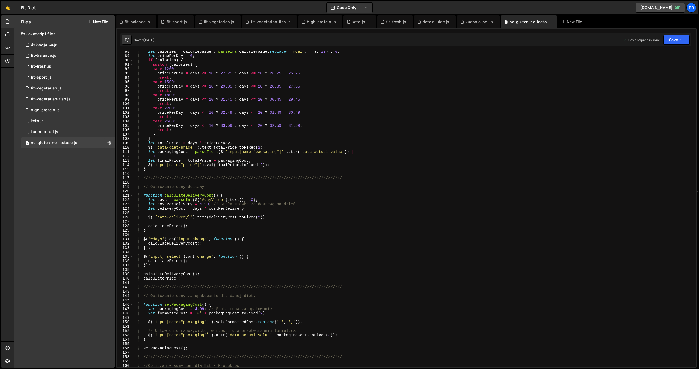
scroll to position [408, 0]
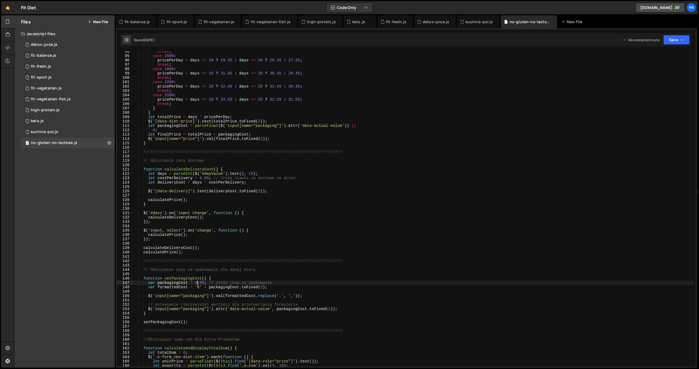
click at [197, 282] on div "break ; case 1500 : pricePerDay = days <= 10 ? 29.35 : days <= 20 ? 28.35 : 27.…" at bounding box center [413, 211] width 561 height 324
click at [605, 183] on div "break ; case 1500 : pricePerDay = days <= 10 ? 29.35 : days <= 20 ? 28.35 : 27.…" at bounding box center [413, 211] width 561 height 324
type textarea "let deliveryCost = days * costPerDelivery;"
click at [682, 38] on icon "button" at bounding box center [682, 39] width 4 height 5
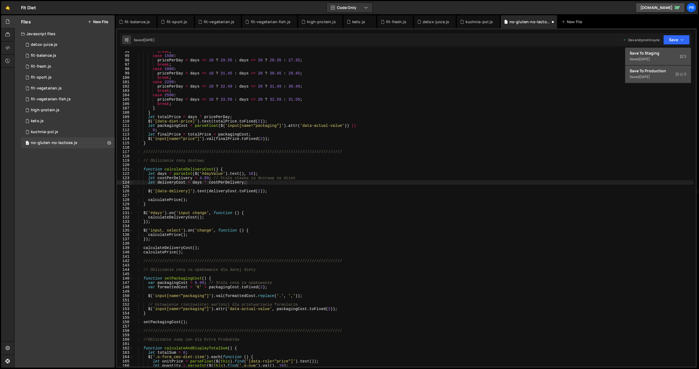
click at [662, 63] on button "Save to Staging S Saved 3 weeks ago" at bounding box center [658, 57] width 66 height 18
click at [680, 42] on button "Save" at bounding box center [676, 40] width 26 height 10
click at [665, 74] on div "Saved 3 weeks ago" at bounding box center [658, 77] width 57 height 7
click at [97, 21] on button "New File" at bounding box center [98, 22] width 20 height 4
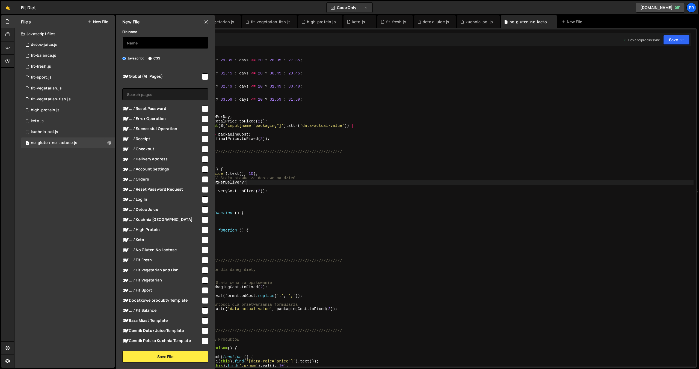
click at [150, 41] on input "text" at bounding box center [165, 43] width 86 height 12
click at [174, 49] on div "File name fit-soft Javascript CSS Global (All Pages)" at bounding box center [165, 195] width 99 height 335
click at [206, 23] on icon at bounding box center [206, 22] width 4 height 6
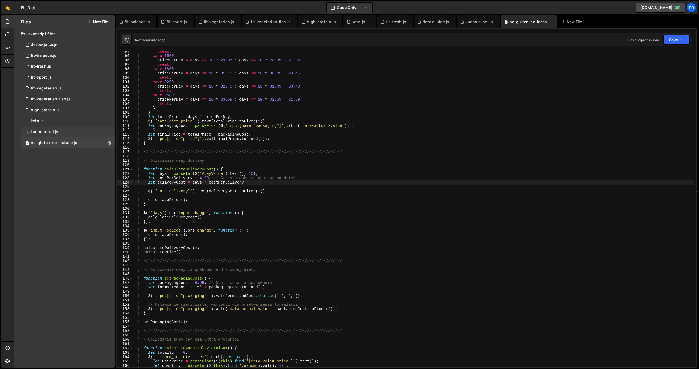
click at [68, 135] on div "2 kuchnia-pol.js 0" at bounding box center [68, 132] width 94 height 11
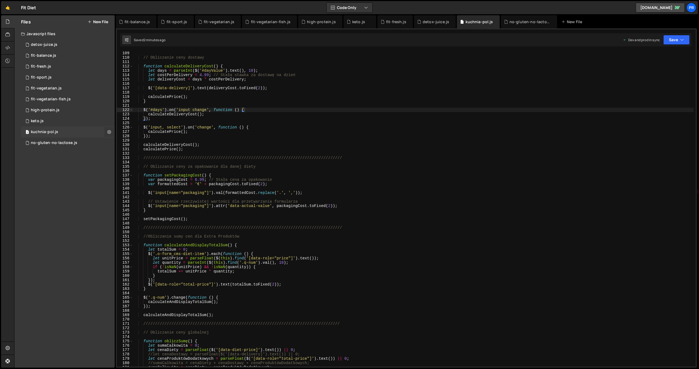
click at [111, 131] on button at bounding box center [109, 132] width 10 height 10
type input "kuchnia-pol"
radio input "true"
checkbox input "true"
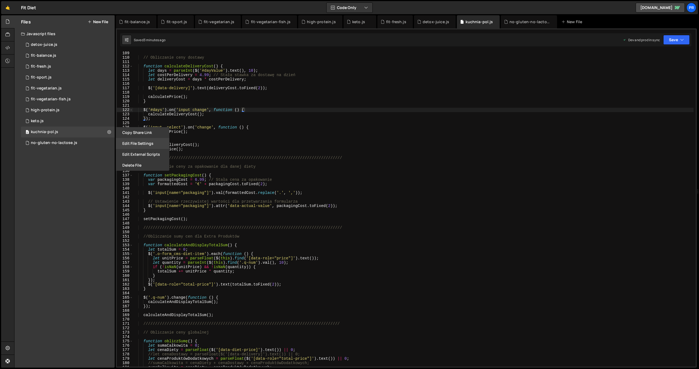
click at [132, 142] on button "Edit File Settings" at bounding box center [143, 143] width 54 height 11
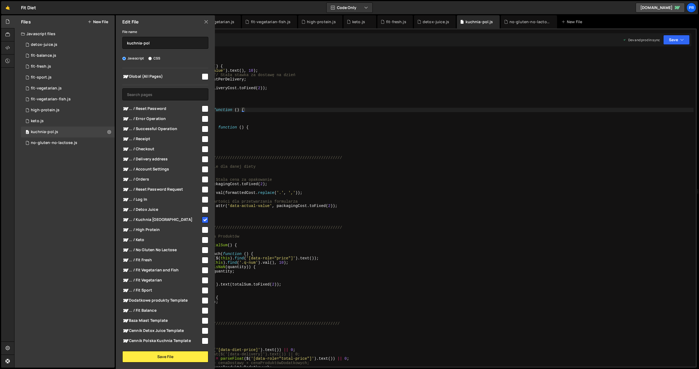
click at [45, 196] on div "Files New File Javascript files 2 detox-juice.js 0 1 fit-balance.js 0 1 fit-fre…" at bounding box center [64, 191] width 100 height 353
click at [206, 22] on icon at bounding box center [206, 22] width 4 height 6
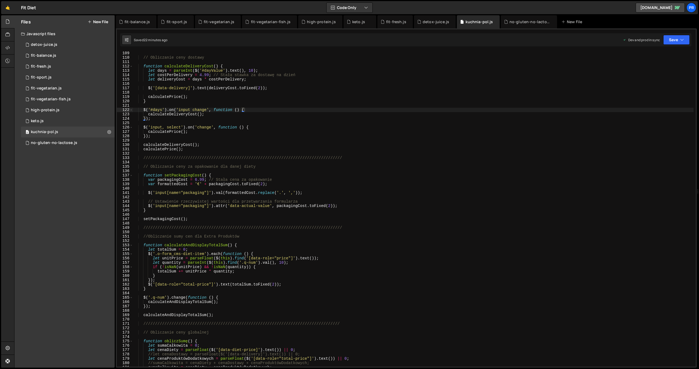
click at [100, 23] on button "New File" at bounding box center [98, 22] width 20 height 4
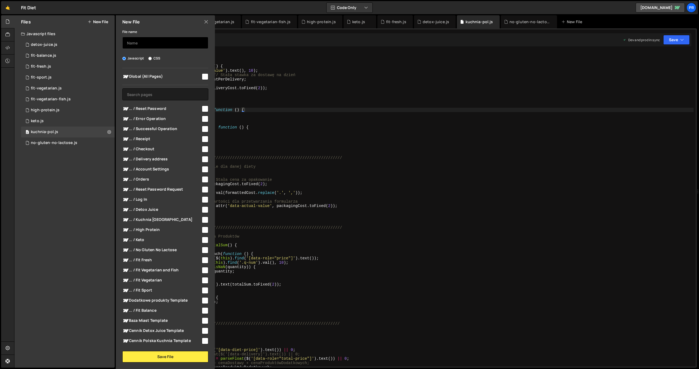
click at [163, 47] on input "text" at bounding box center [165, 43] width 86 height 12
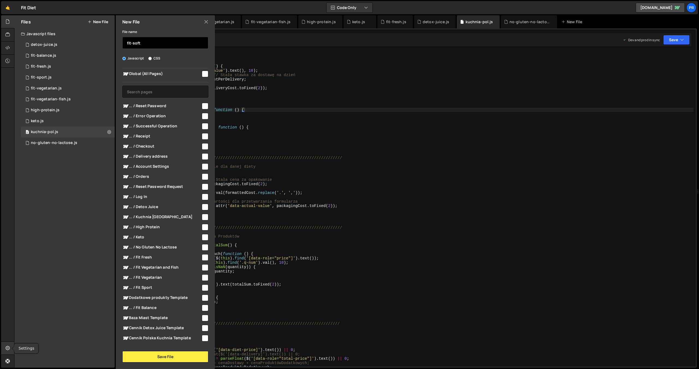
type input "fit-soft"
click at [7, 347] on icon at bounding box center [7, 348] width 4 height 6
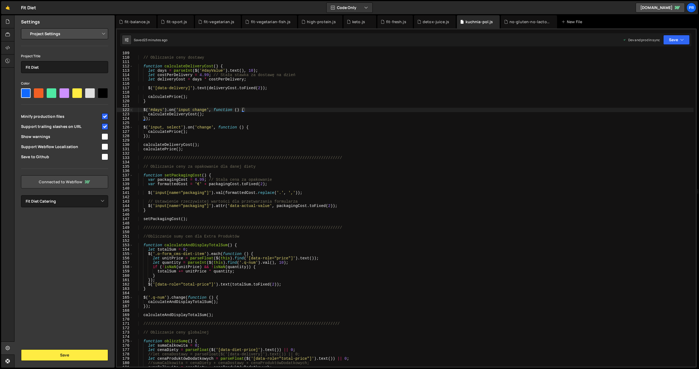
click at [73, 183] on link "Connected to Webflow" at bounding box center [64, 182] width 87 height 13
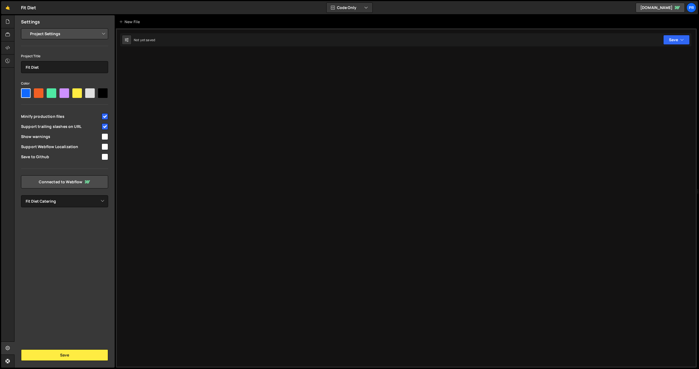
select select "64f1a65a8cb6363179bedc7f"
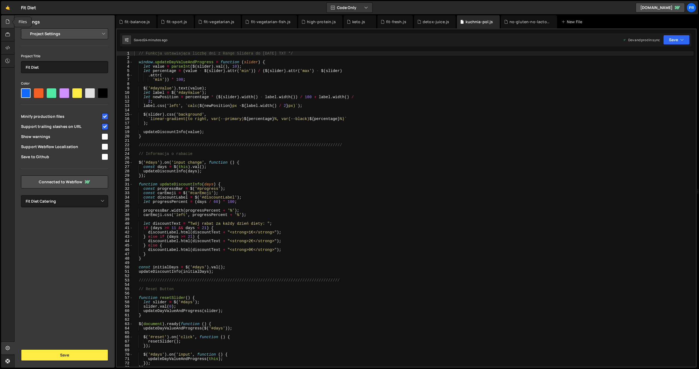
click at [9, 21] on icon at bounding box center [7, 22] width 4 height 6
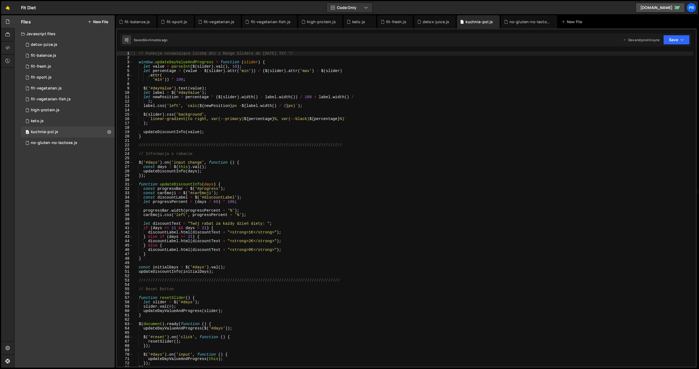
click at [104, 24] on button "New File" at bounding box center [98, 22] width 20 height 4
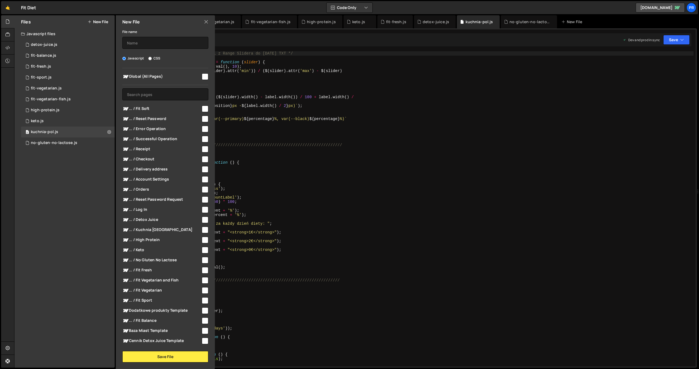
scroll to position [0, 0]
click at [203, 108] on input "checkbox" at bounding box center [205, 108] width 7 height 7
checkbox input "true"
click at [147, 44] on input "text" at bounding box center [165, 43] width 86 height 12
type input "fit-soft"
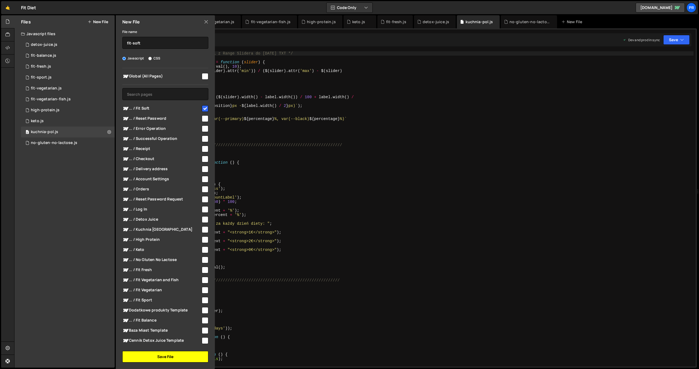
click at [168, 357] on button "Save File" at bounding box center [165, 356] width 86 height 11
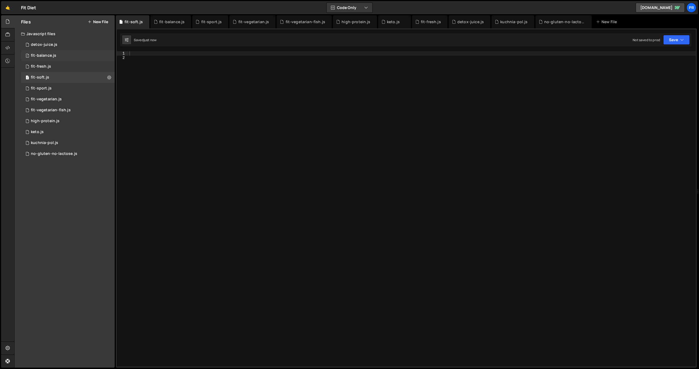
drag, startPoint x: 65, startPoint y: 55, endPoint x: 70, endPoint y: 58, distance: 5.7
click at [65, 55] on div "1 fit-balance.js 0" at bounding box center [68, 55] width 94 height 11
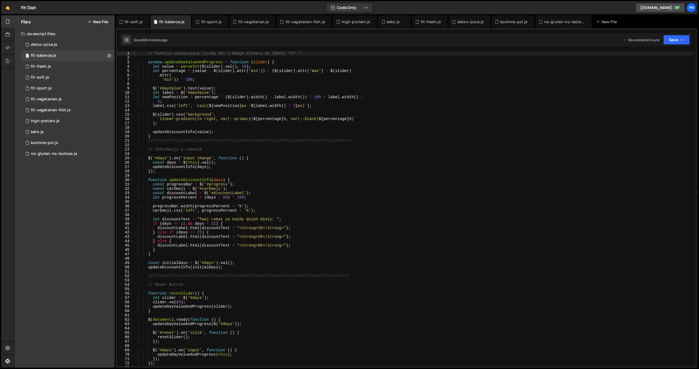
scroll to position [21238, 0]
click at [234, 119] on div "// Funkcja ustawiająca liczbę dni z Range Slidera do [DATE] TXT */ window . upd…" at bounding box center [413, 213] width 561 height 324
type textarea "checkFormConditions();"
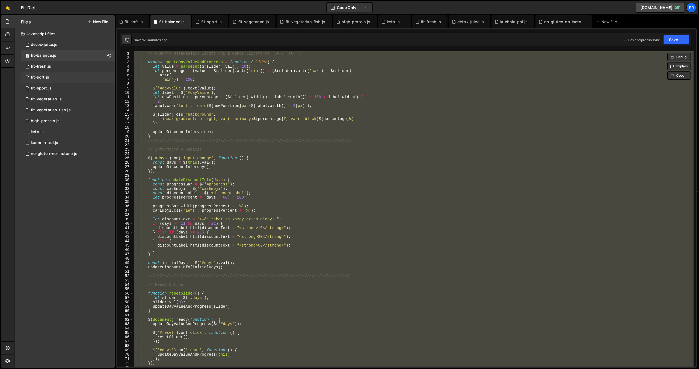
click at [48, 75] on div "fit-soft.js" at bounding box center [40, 77] width 18 height 5
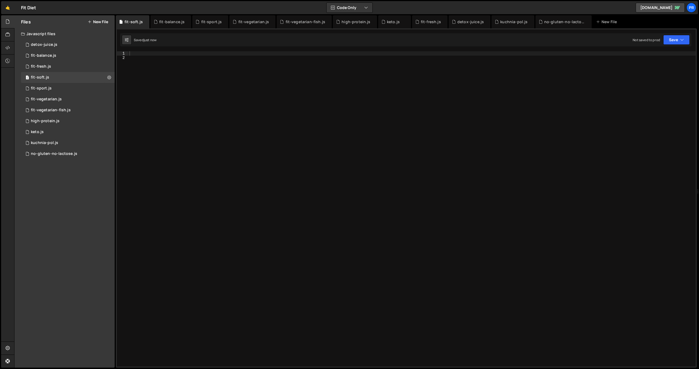
click at [220, 112] on div at bounding box center [411, 213] width 567 height 324
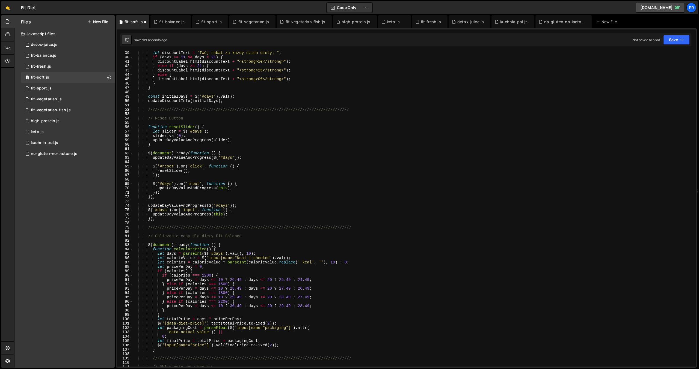
scroll to position [173, 0]
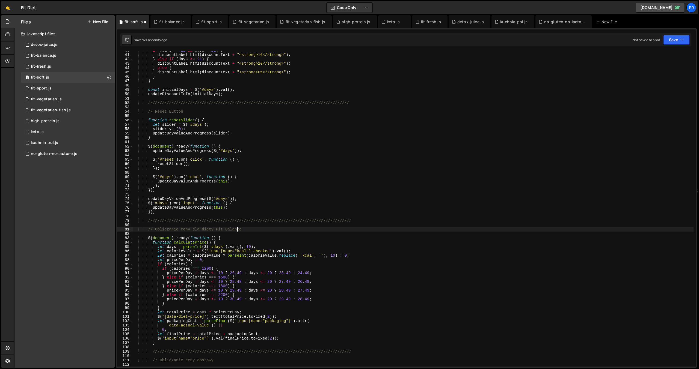
click at [236, 230] on div "if ( days >= 11 && days < 21 ) { discountLabel . html ( discountText + "<strong…" at bounding box center [413, 210] width 561 height 324
type textarea "// Obliczanie ceny dla diety Fit Soft"
click at [503, 144] on div "if ( days >= 11 && days < 21 ) { discountLabel . html ( discountText + "<strong…" at bounding box center [413, 210] width 561 height 324
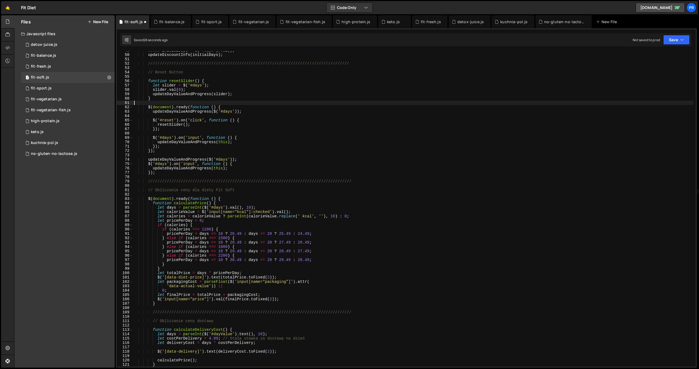
scroll to position [216, 0]
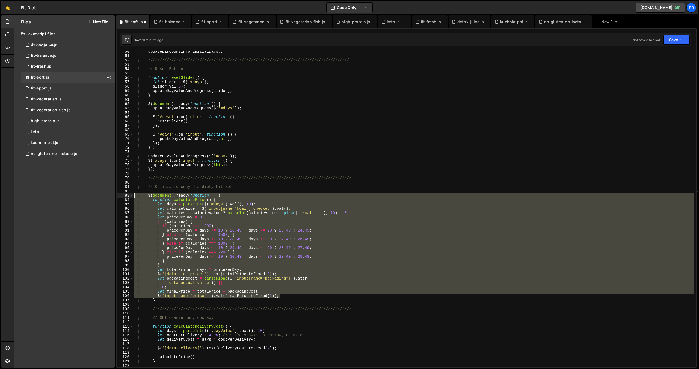
drag, startPoint x: 283, startPoint y: 297, endPoint x: 92, endPoint y: 198, distance: 215.2
click at [92, 198] on div "Files New File Javascript files 2 detox-juice.js 0 1 fit-balance.js 0 1 fit-fre…" at bounding box center [356, 191] width 685 height 353
paste textarea "$('input[name="price"]').val(finalPrice.toFixed(2));"
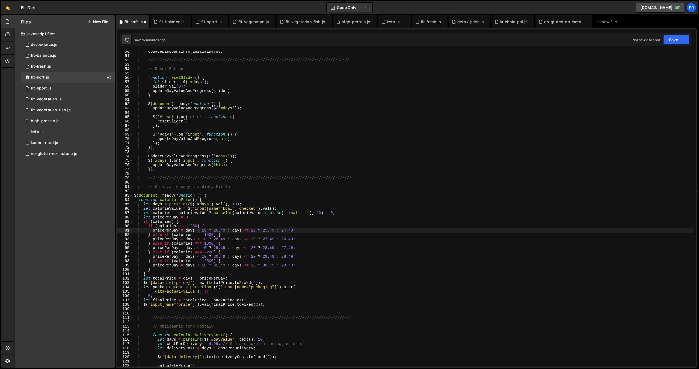
click at [200, 230] on div "updateDiscountInfo ( initialDays ) ; //////////////////////////////////////////…" at bounding box center [413, 211] width 561 height 324
click at [200, 239] on div "updateDiscountInfo ( initialDays ) ; //////////////////////////////////////////…" at bounding box center [413, 211] width 561 height 324
click at [200, 248] on div "updateDiscountInfo ( initialDays ) ; //////////////////////////////////////////…" at bounding box center [413, 211] width 561 height 324
click at [200, 256] on div "updateDiscountInfo ( initialDays ) ; //////////////////////////////////////////…" at bounding box center [413, 211] width 561 height 324
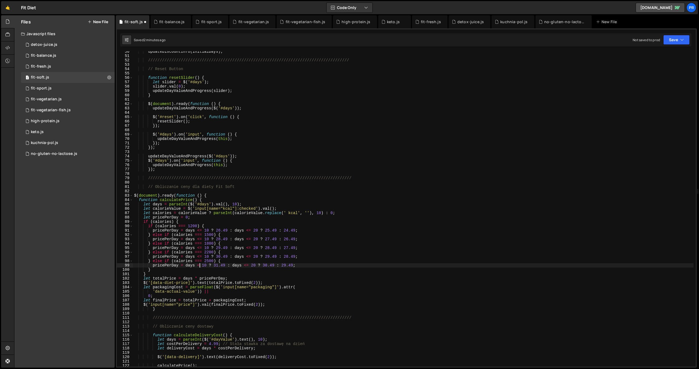
click at [200, 265] on div "updateDiscountInfo ( initialDays ) ; //////////////////////////////////////////…" at bounding box center [413, 211] width 561 height 324
click at [680, 43] on button "Save" at bounding box center [676, 40] width 26 height 10
click at [671, 52] on div "Save to Staging S" at bounding box center [658, 53] width 57 height 5
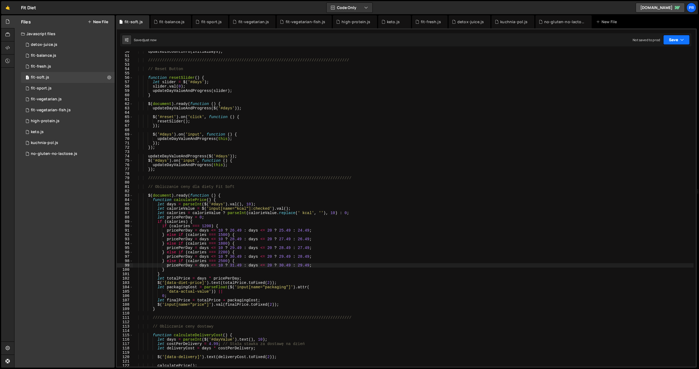
click at [683, 42] on icon "button" at bounding box center [682, 39] width 4 height 5
click at [657, 73] on div "Save to Production S" at bounding box center [658, 70] width 57 height 5
type textarea "updateDayValueAndProgress(this);"
click at [560, 139] on div "updateDiscountInfo ( initialDays ) ; //////////////////////////////////////////…" at bounding box center [413, 211] width 561 height 324
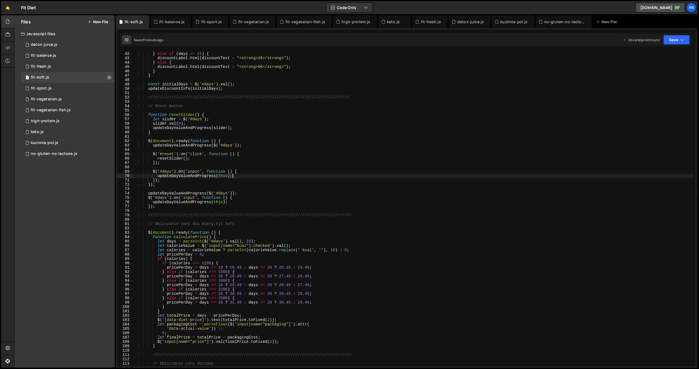
scroll to position [0, 0]
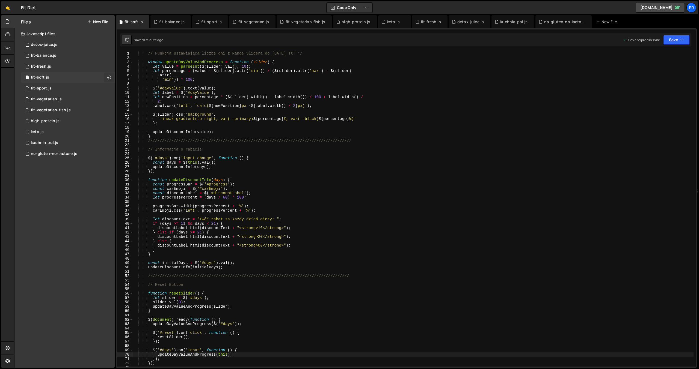
click at [109, 76] on icon at bounding box center [109, 77] width 4 height 5
click at [128, 78] on button "Copy share link" at bounding box center [143, 78] width 54 height 11
click at [127, 90] on button "Edit File Settings" at bounding box center [143, 89] width 54 height 11
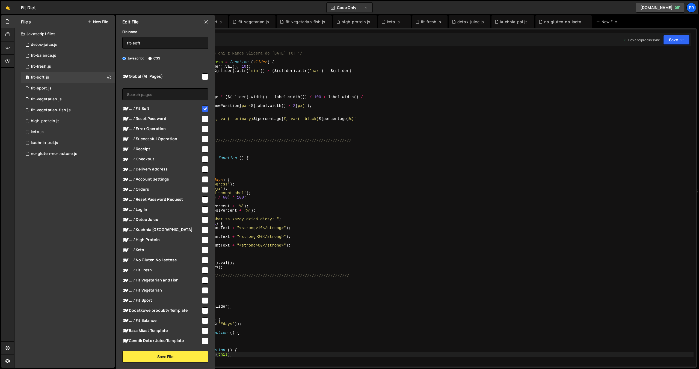
click at [208, 23] on icon at bounding box center [206, 22] width 4 height 6
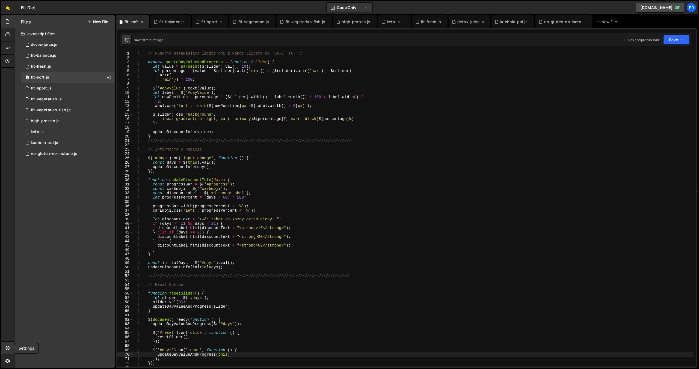
click at [9, 349] on icon at bounding box center [7, 348] width 4 height 6
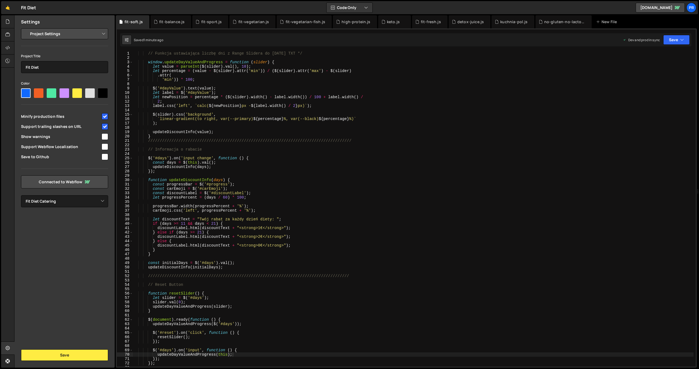
click at [66, 226] on div "Settings Project Settings Code Editor Settings Chat Settings Project Title Fit …" at bounding box center [64, 191] width 100 height 353
click at [70, 200] on select "Select Project Fit Diet Catering" at bounding box center [64, 202] width 87 height 12
click at [10, 49] on div at bounding box center [7, 48] width 13 height 13
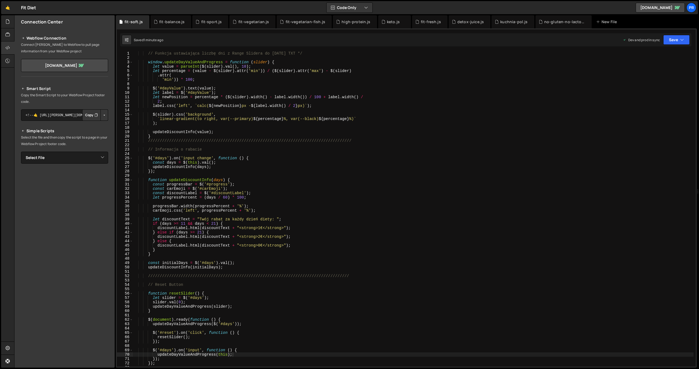
click at [107, 118] on button "Button group with nested dropdown" at bounding box center [104, 115] width 8 height 11
click at [84, 100] on p "Copy the Smart Script to your Webflow Project footer code." at bounding box center [64, 98] width 87 height 13
click at [82, 159] on select "Select File detox-juice.js fit-balance.js fit-fresh.js fit-sport.js fit-vegetar…" at bounding box center [64, 158] width 87 height 12
select select "44956"
click at [21, 152] on select "Select File detox-juice.js fit-balance.js fit-fresh.js fit-sport.js fit-vegetar…" at bounding box center [64, 158] width 87 height 12
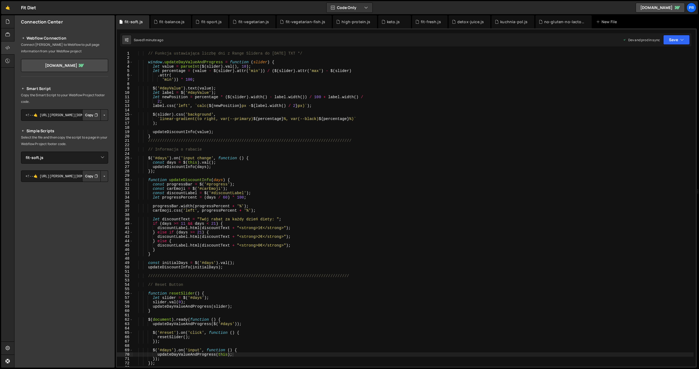
click at [92, 176] on button "Copy" at bounding box center [91, 176] width 19 height 11
